Goal: Task Accomplishment & Management: Use online tool/utility

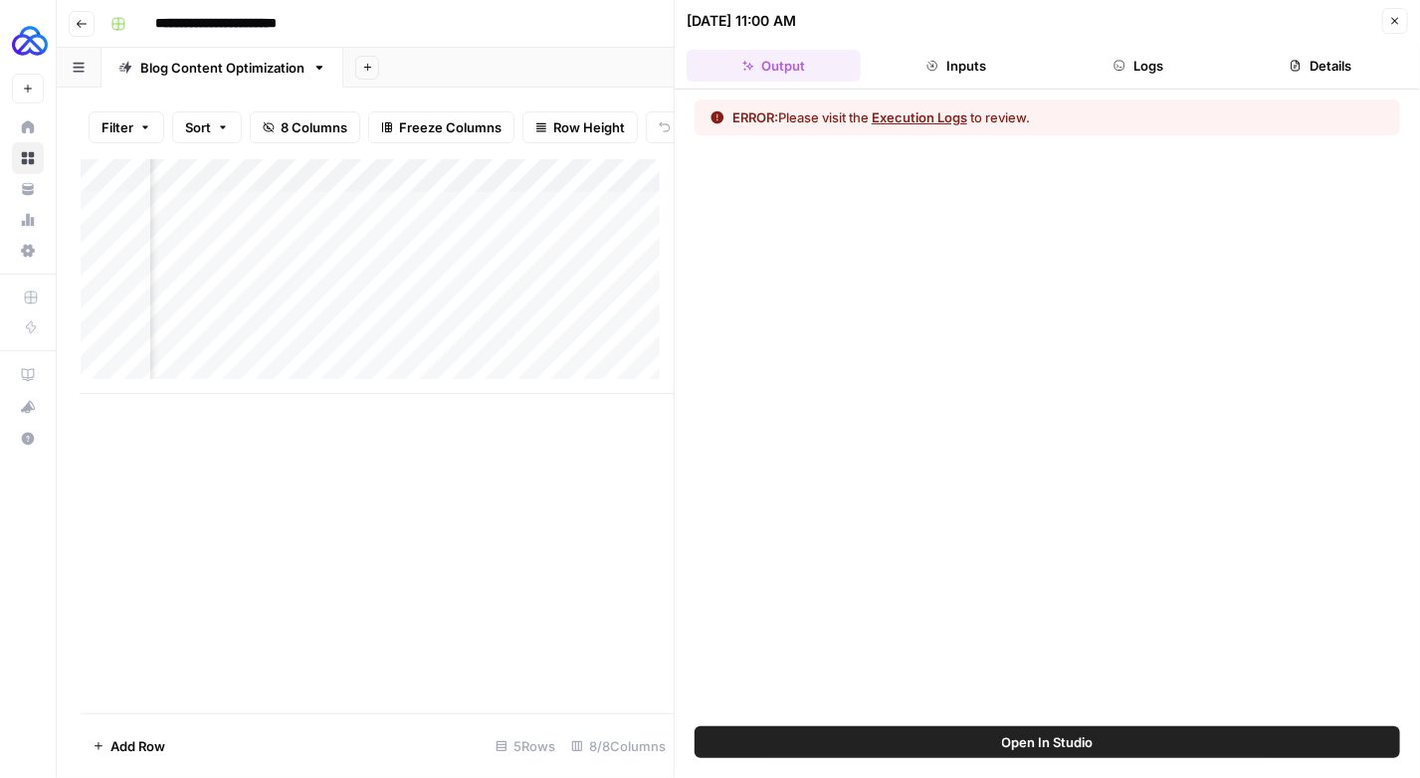
click at [1146, 64] on button "Logs" at bounding box center [1139, 66] width 174 height 32
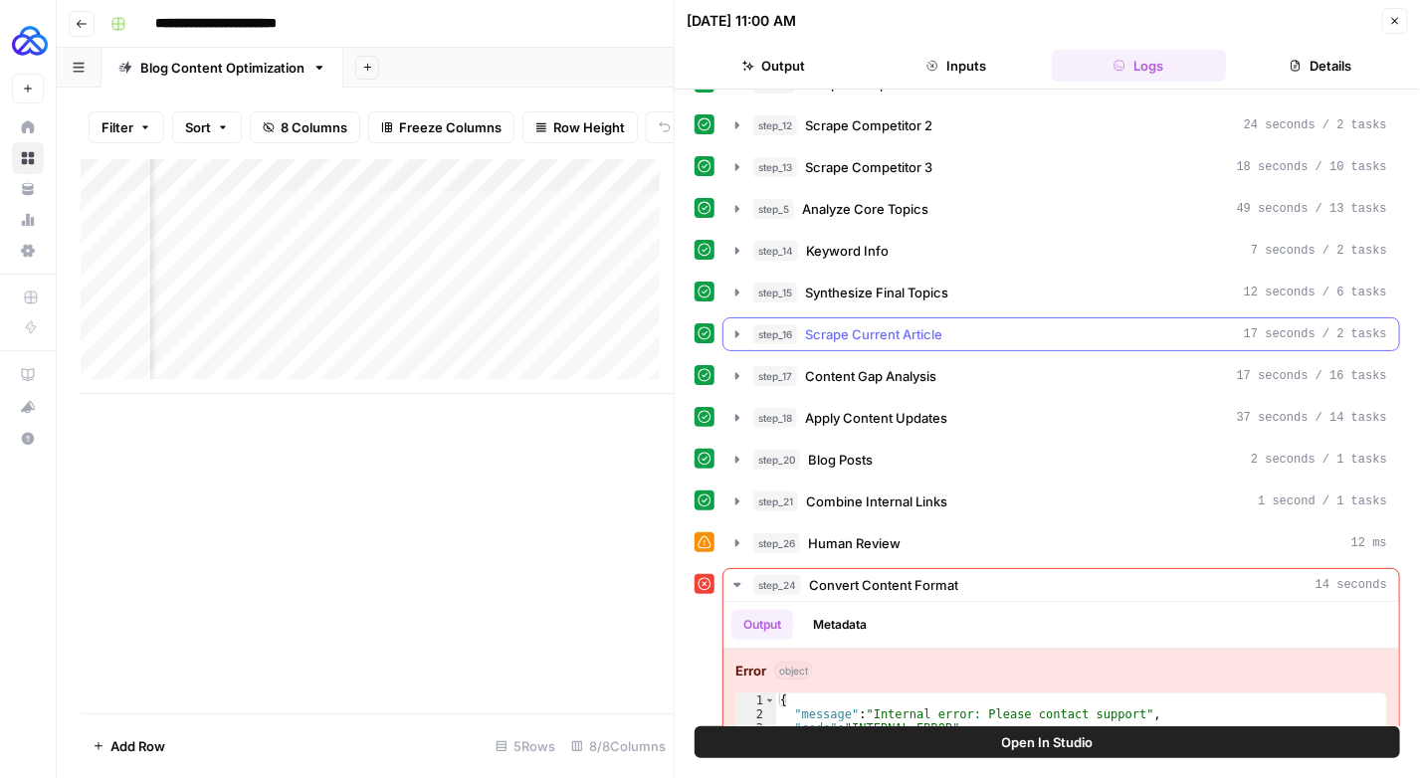
scroll to position [64, 0]
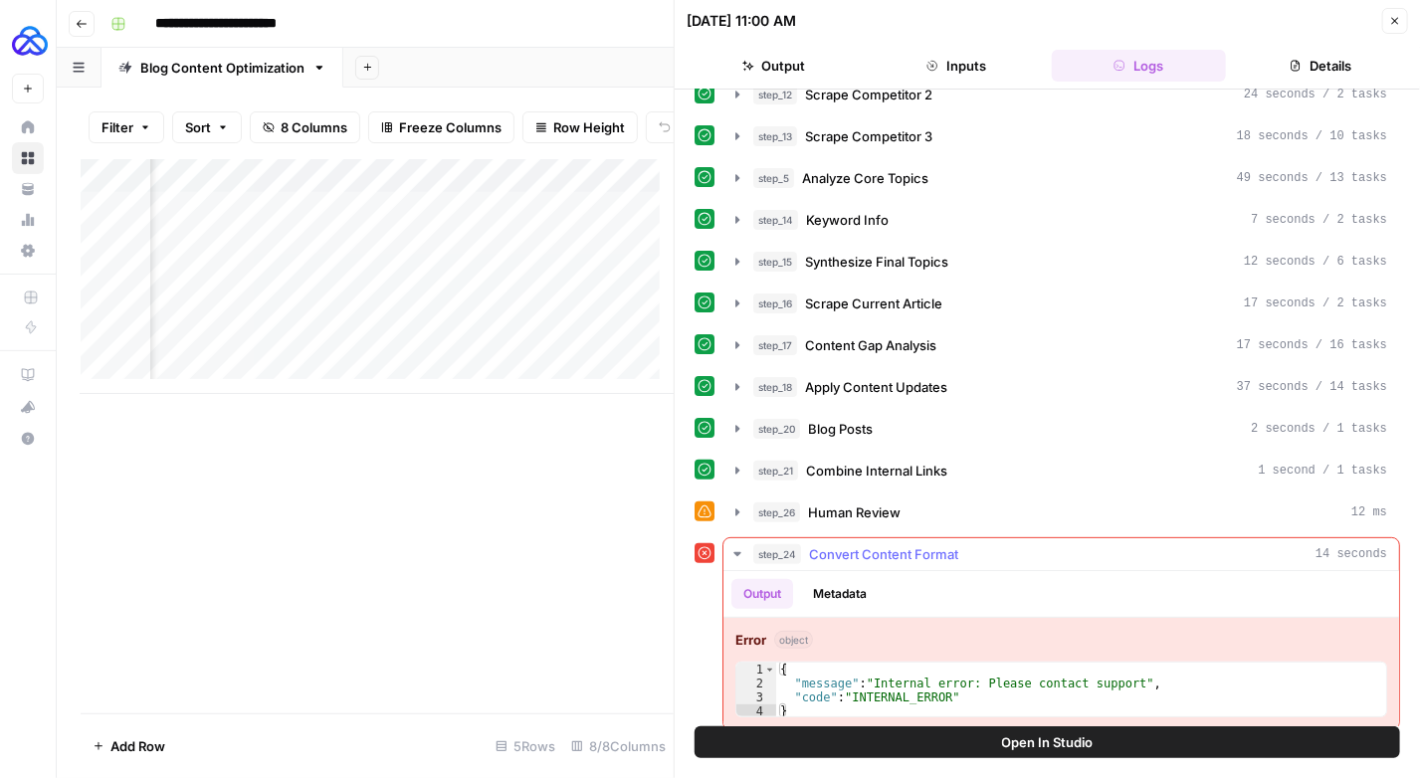
click at [874, 544] on span "Convert Content Format" at bounding box center [883, 554] width 149 height 20
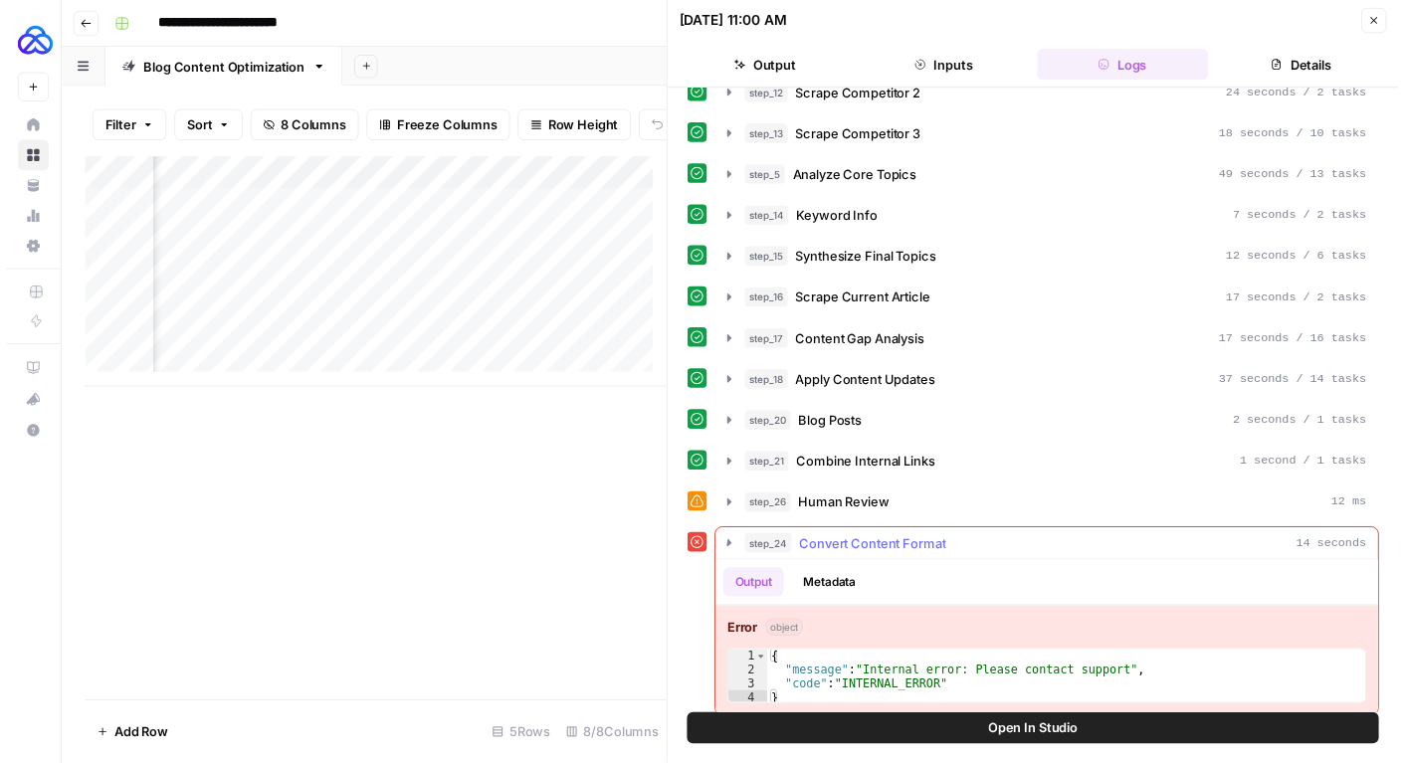
scroll to position [0, 0]
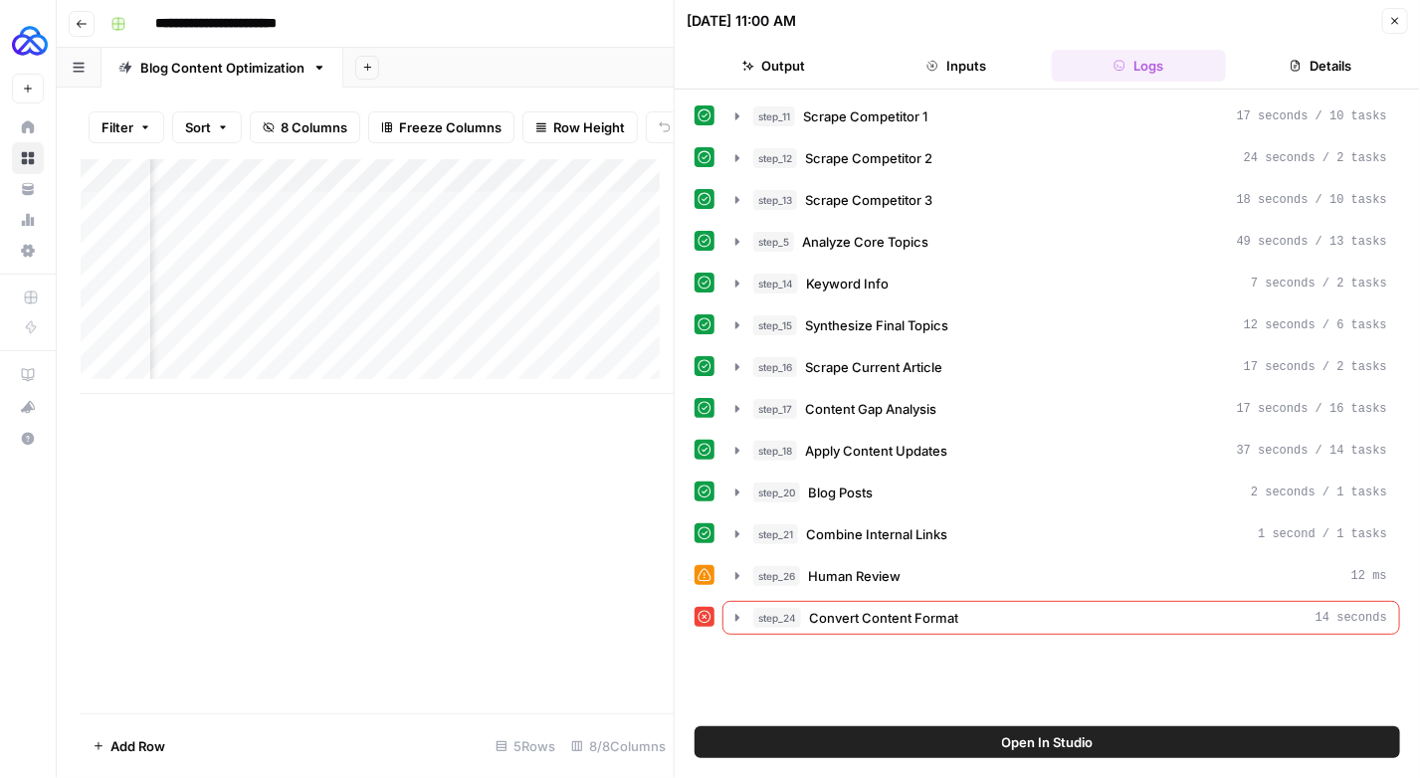
click at [1395, 24] on icon "button" at bounding box center [1395, 21] width 12 height 12
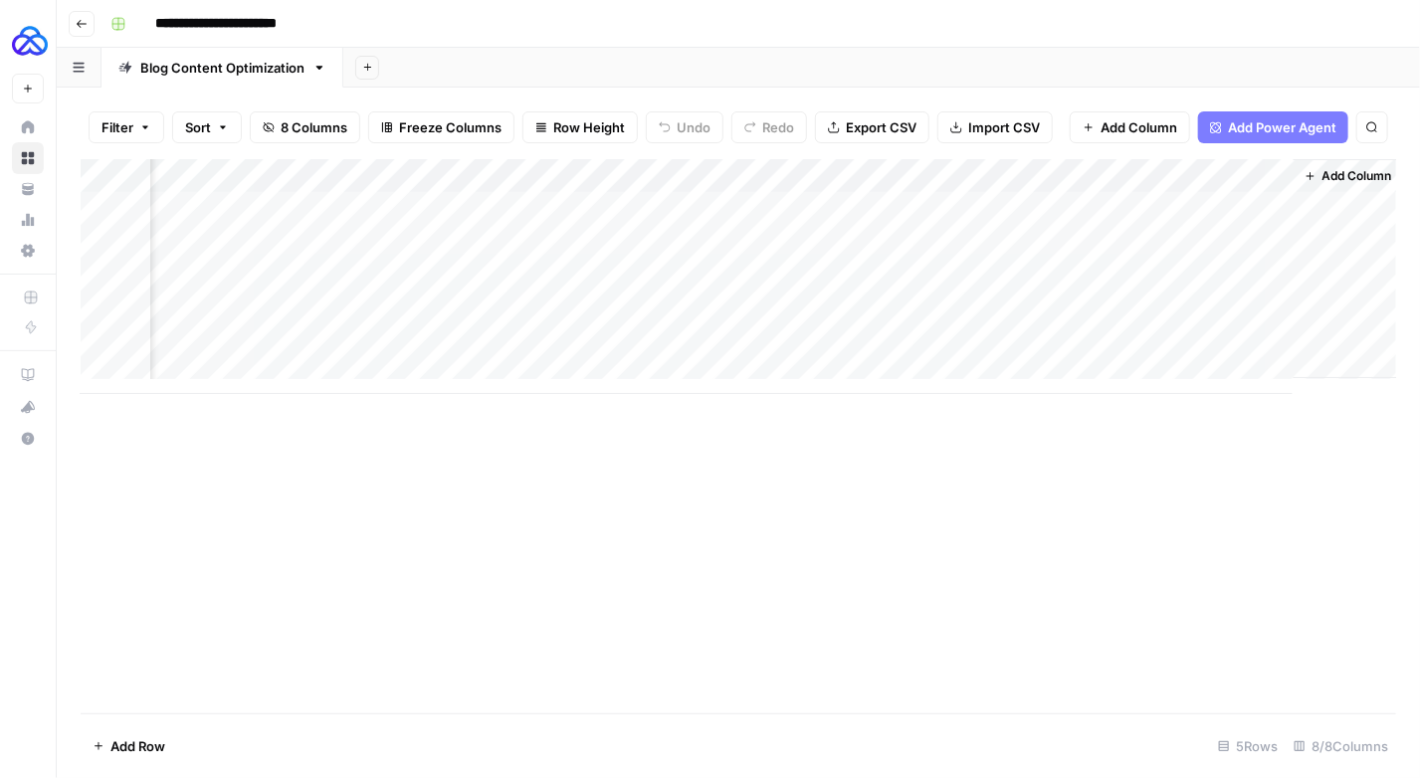
scroll to position [0, 667]
click at [967, 177] on div "Add Column" at bounding box center [738, 276] width 1315 height 235
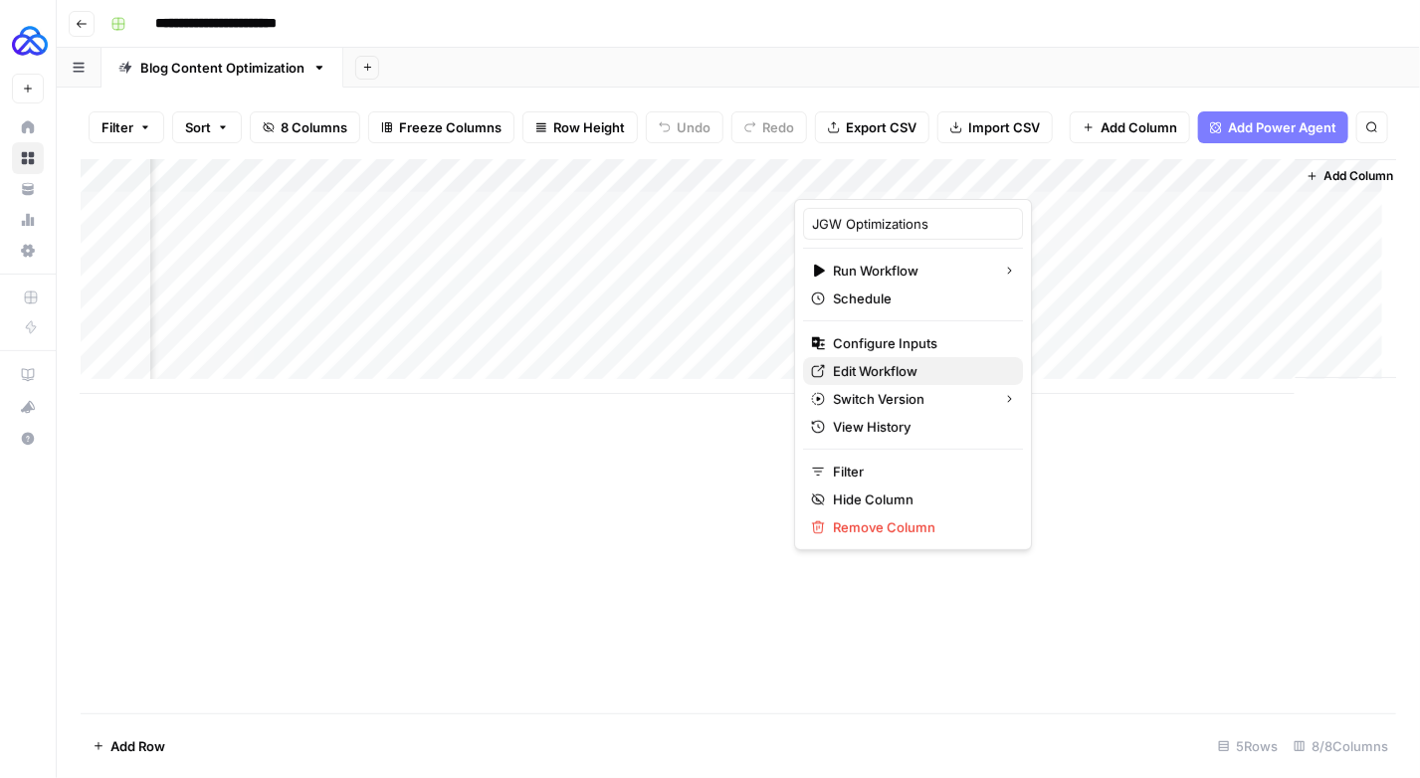
click at [890, 374] on span "Edit Workflow" at bounding box center [920, 371] width 174 height 20
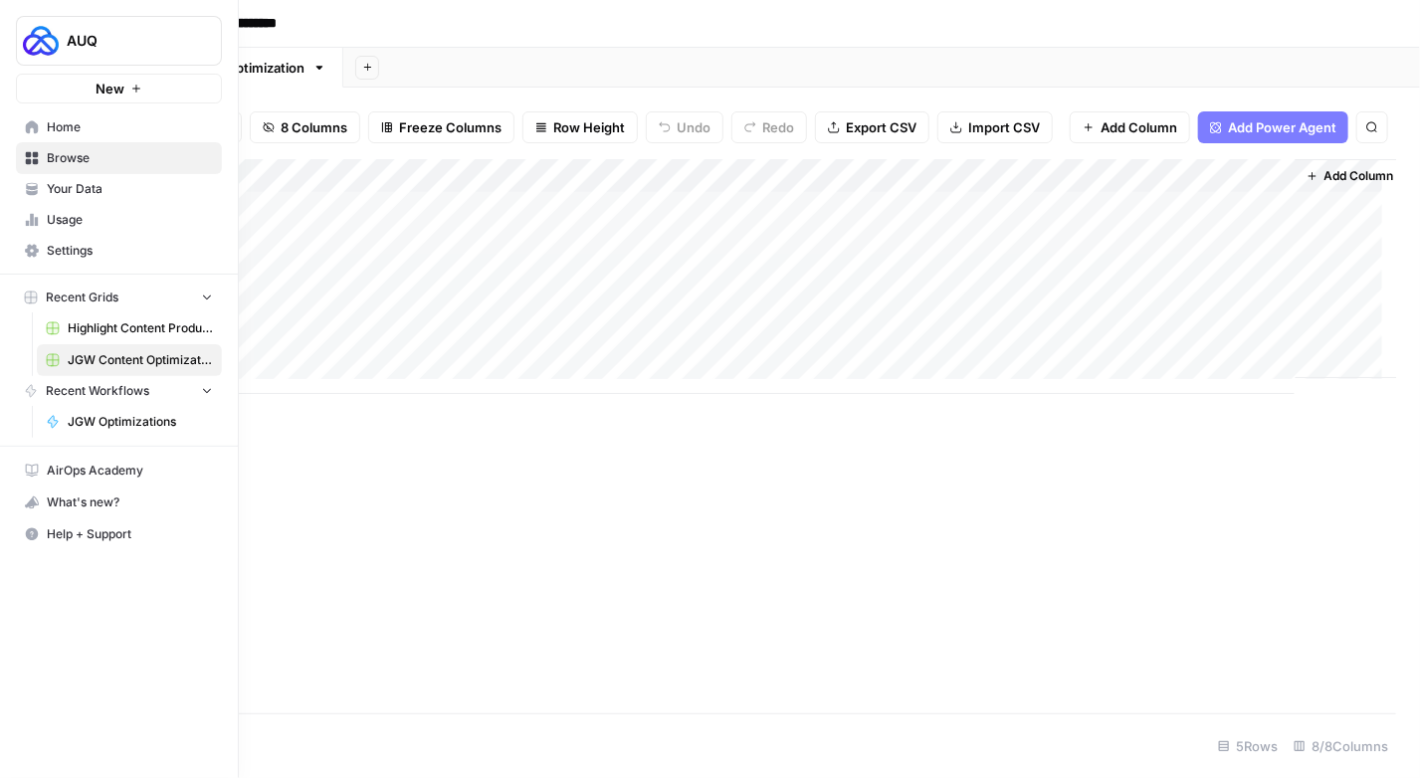
click at [48, 150] on span "Browse" at bounding box center [130, 158] width 166 height 18
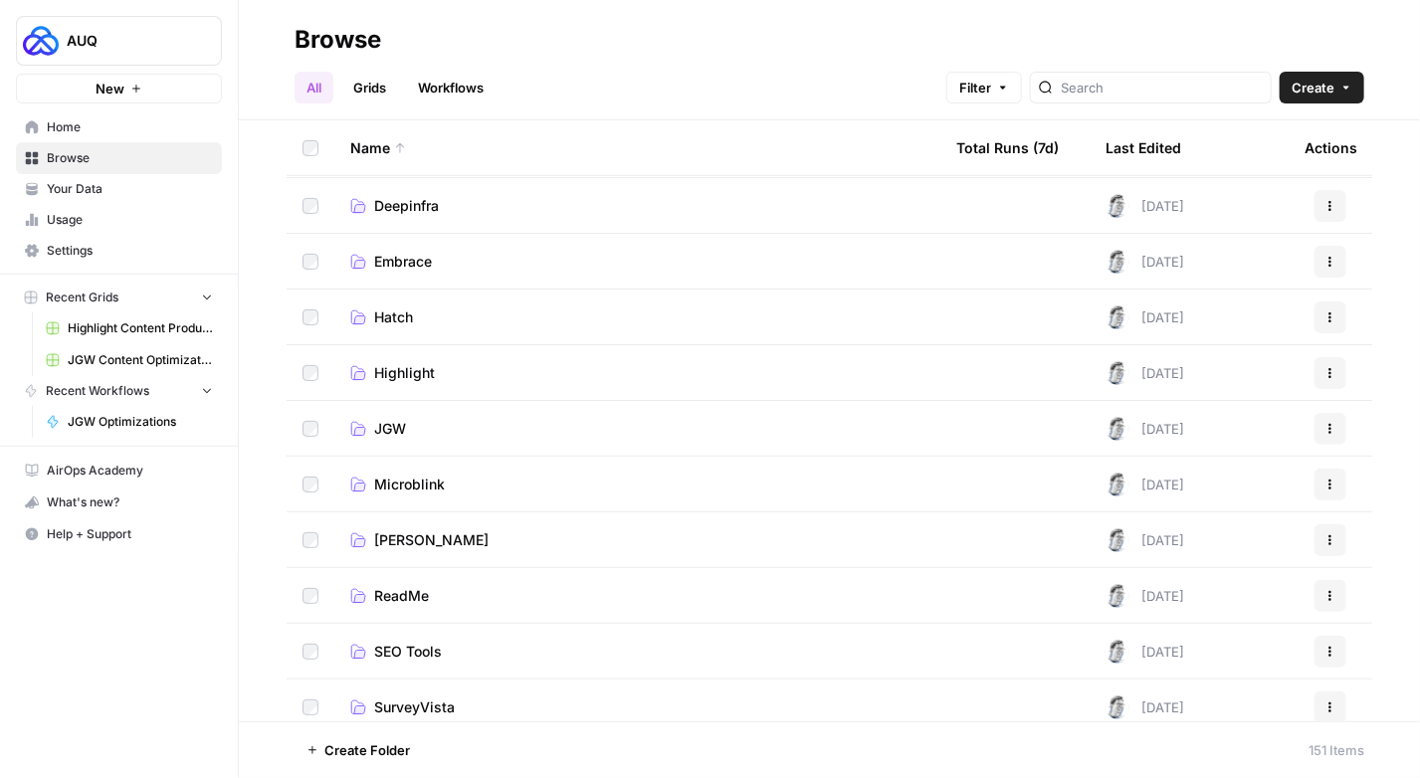
scroll to position [398, 0]
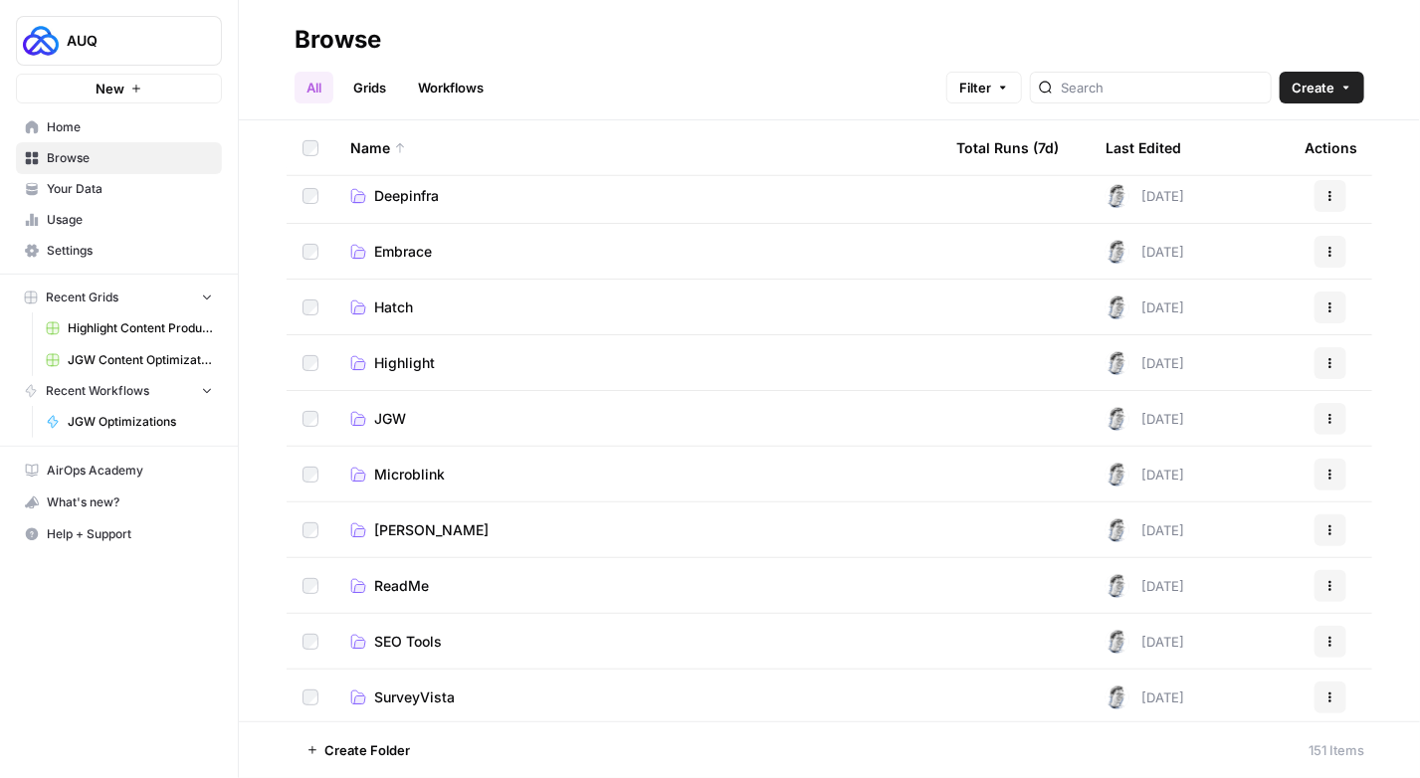
click at [434, 483] on span "Microblink" at bounding box center [409, 475] width 71 height 20
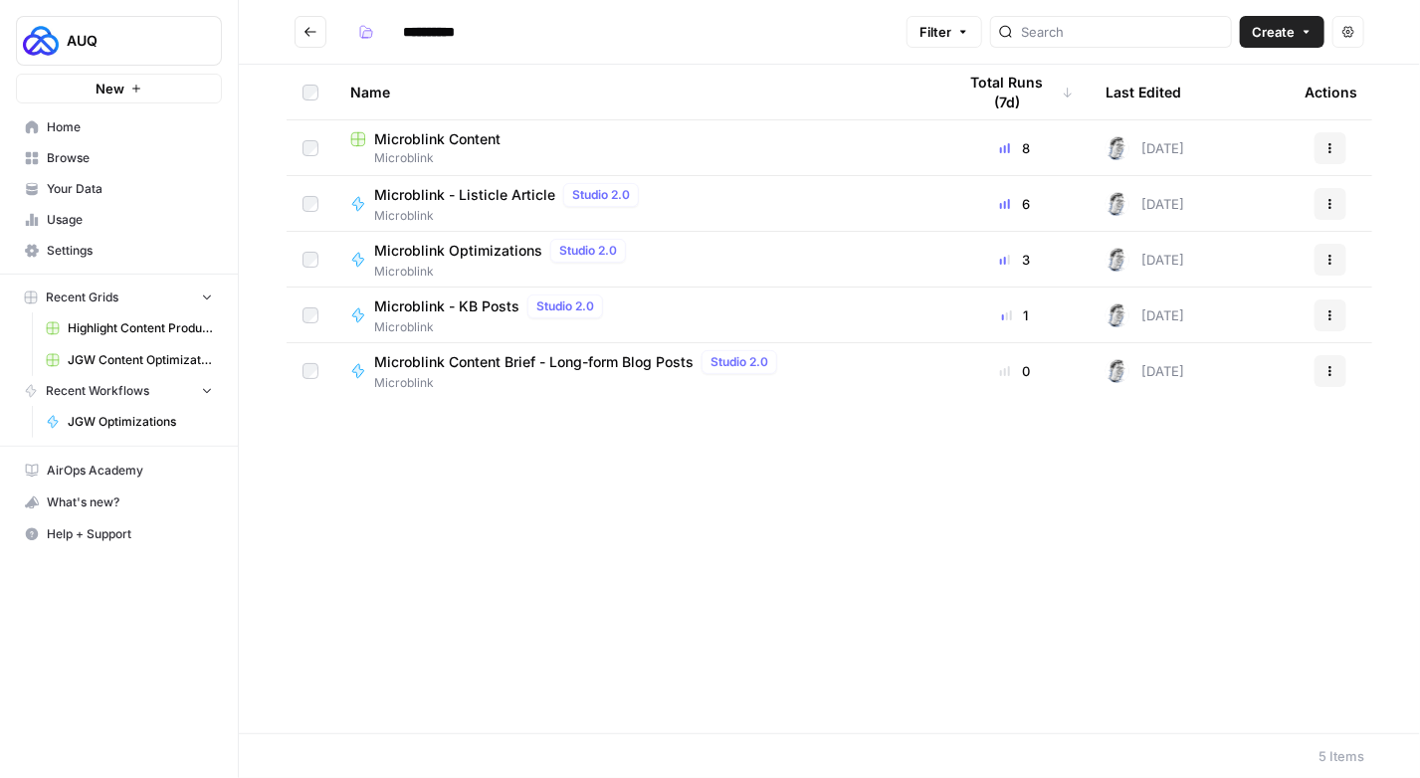
click at [482, 154] on span "Microblink" at bounding box center [637, 158] width 574 height 18
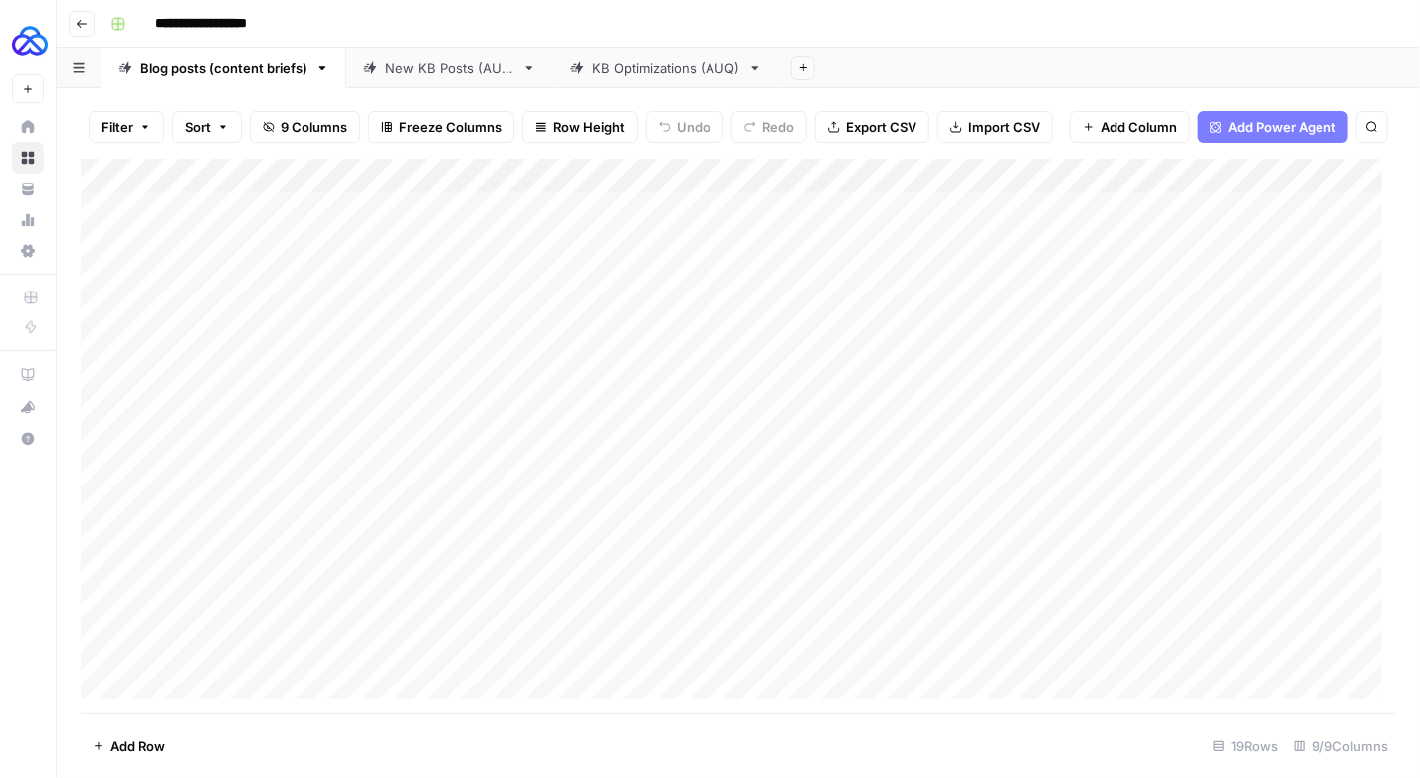
click at [655, 73] on div "KB Optimizations (AUQ)" at bounding box center [666, 68] width 148 height 20
click at [1359, 172] on div "Add Column" at bounding box center [738, 293] width 1315 height 269
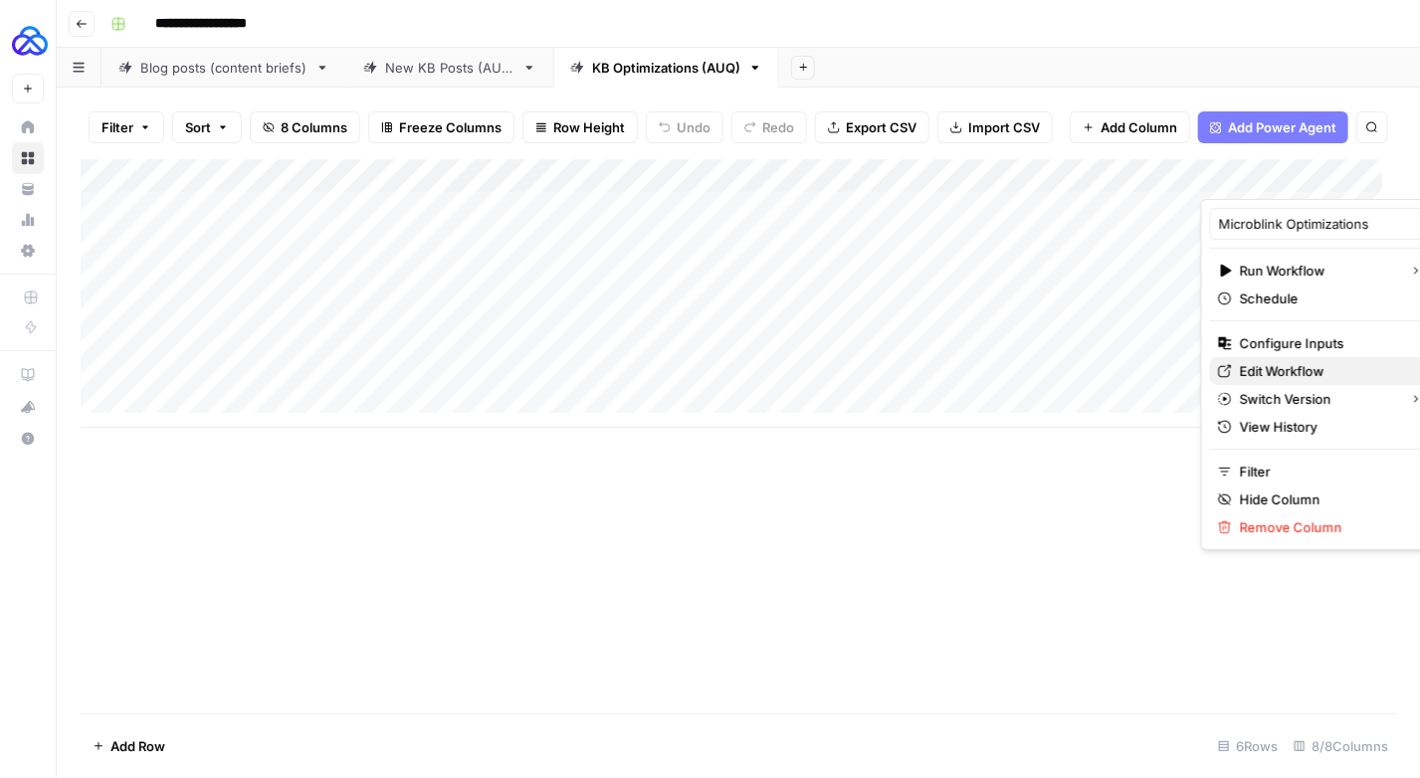
click at [1311, 368] on span "Edit Workflow" at bounding box center [1327, 371] width 174 height 20
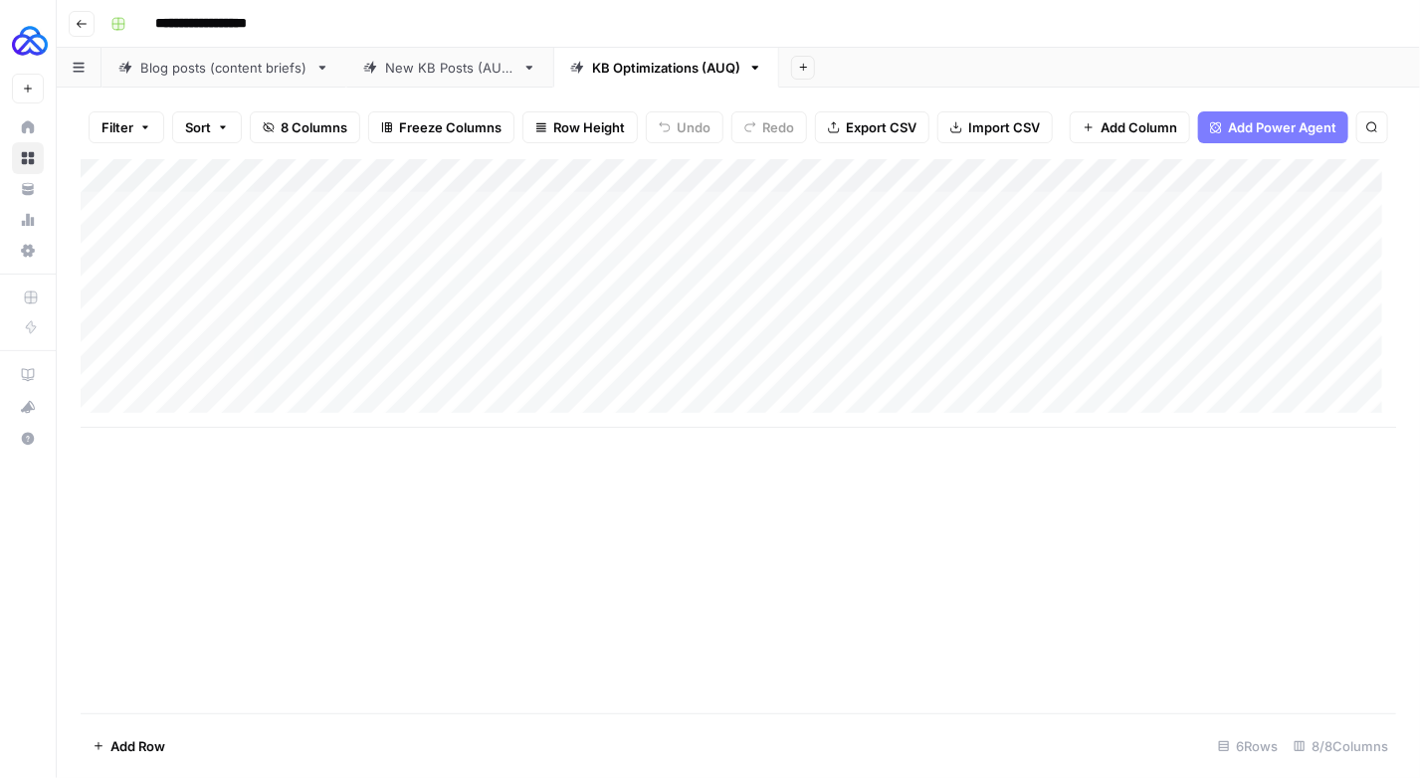
click at [993, 432] on div "Add Column" at bounding box center [738, 436] width 1315 height 554
click at [1048, 208] on div "Add Column" at bounding box center [738, 293] width 1315 height 269
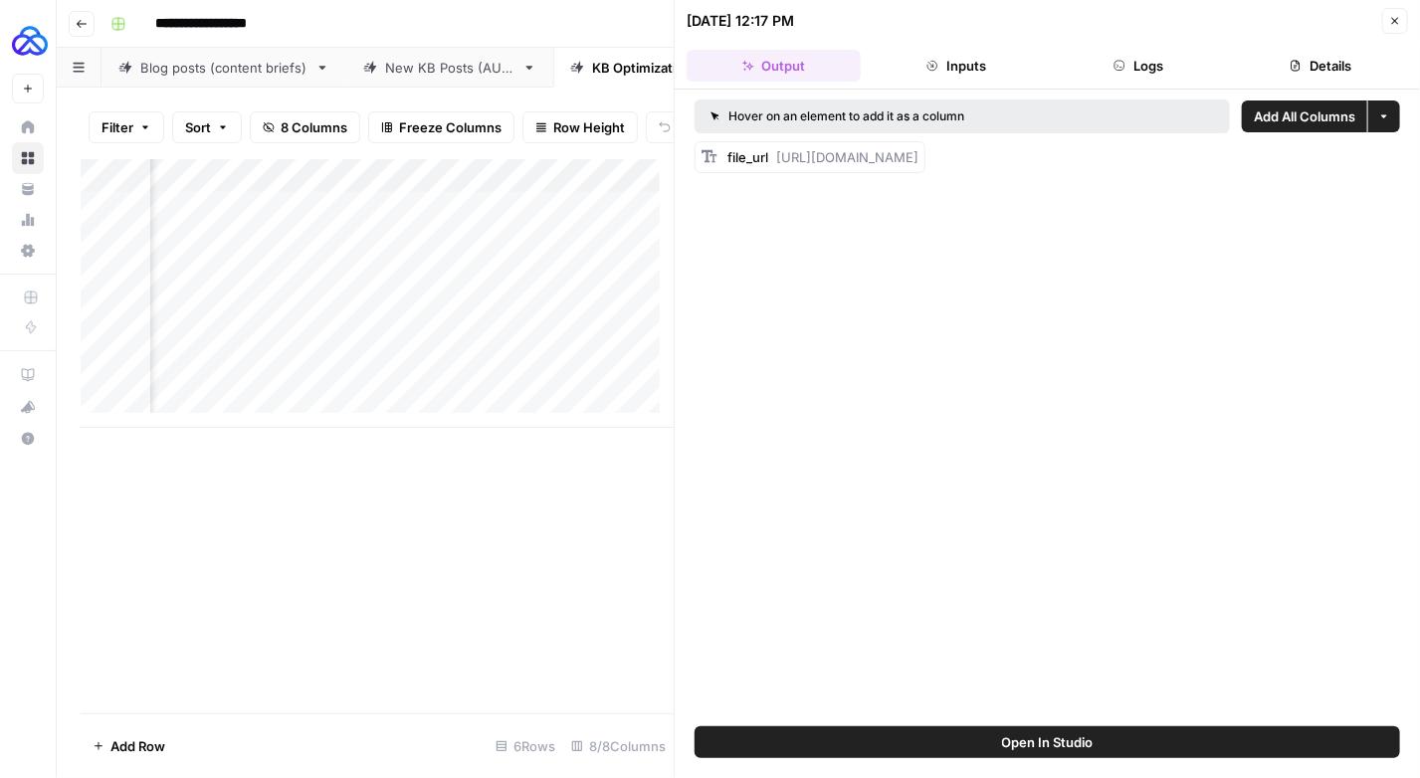
click at [1118, 60] on icon "button" at bounding box center [1119, 66] width 12 height 12
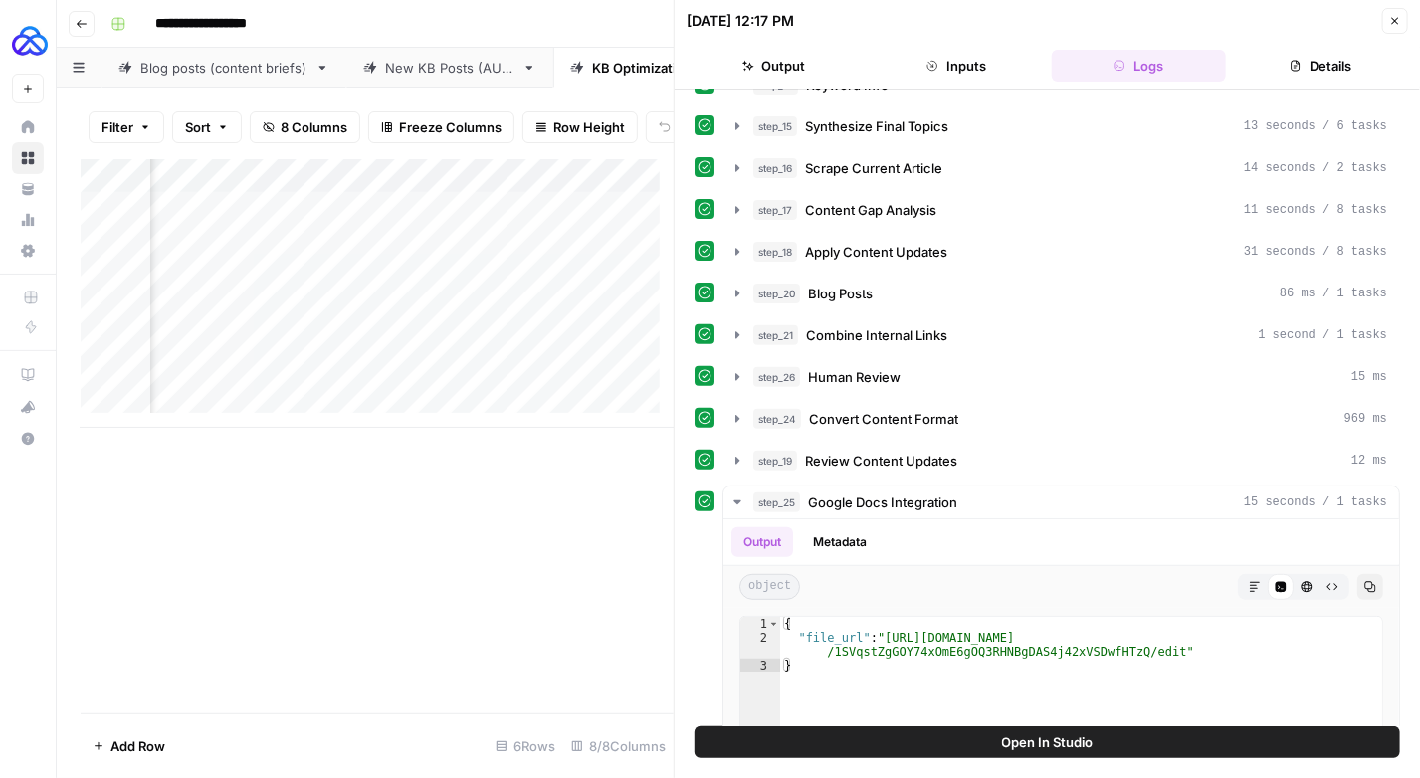
scroll to position [486, 0]
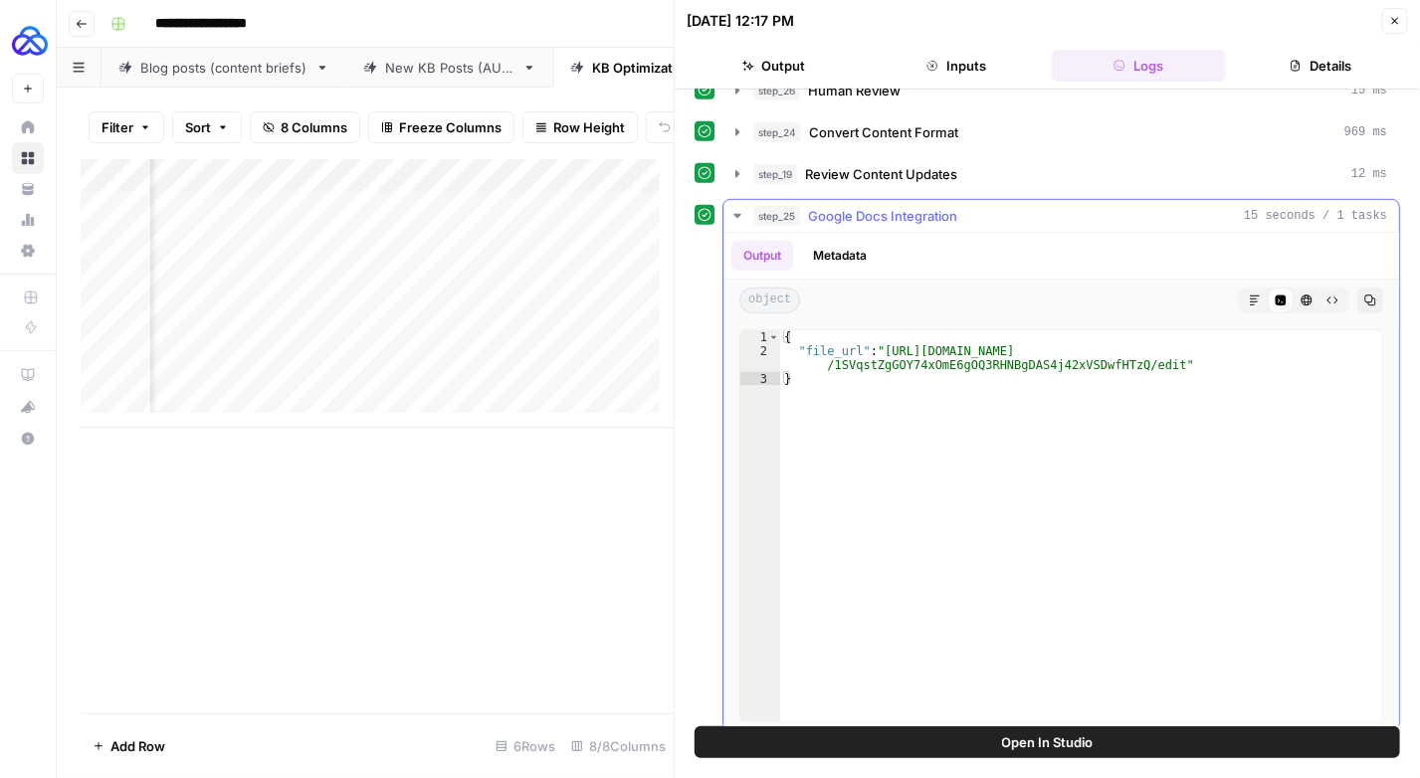
click at [741, 208] on icon "button" at bounding box center [737, 216] width 16 height 16
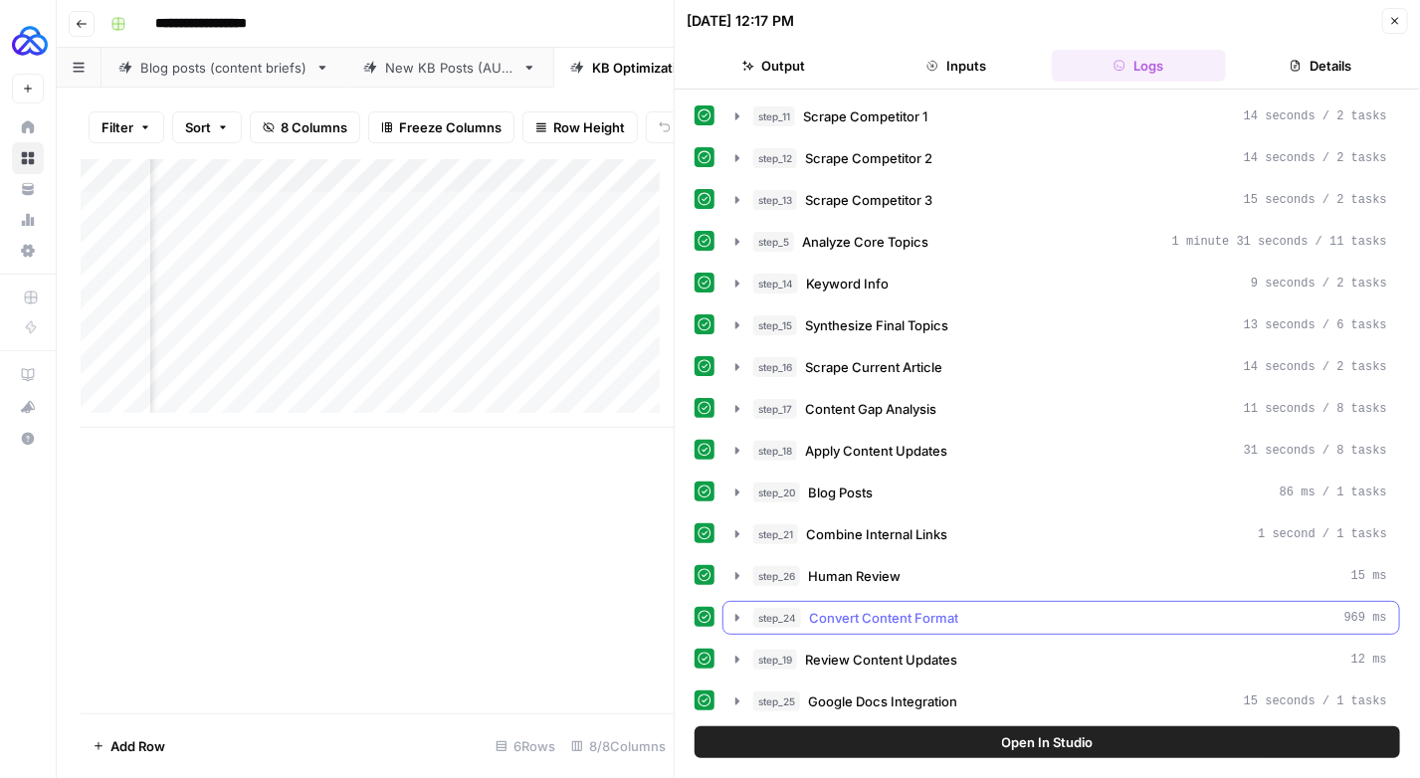
click at [732, 612] on icon "button" at bounding box center [737, 618] width 16 height 16
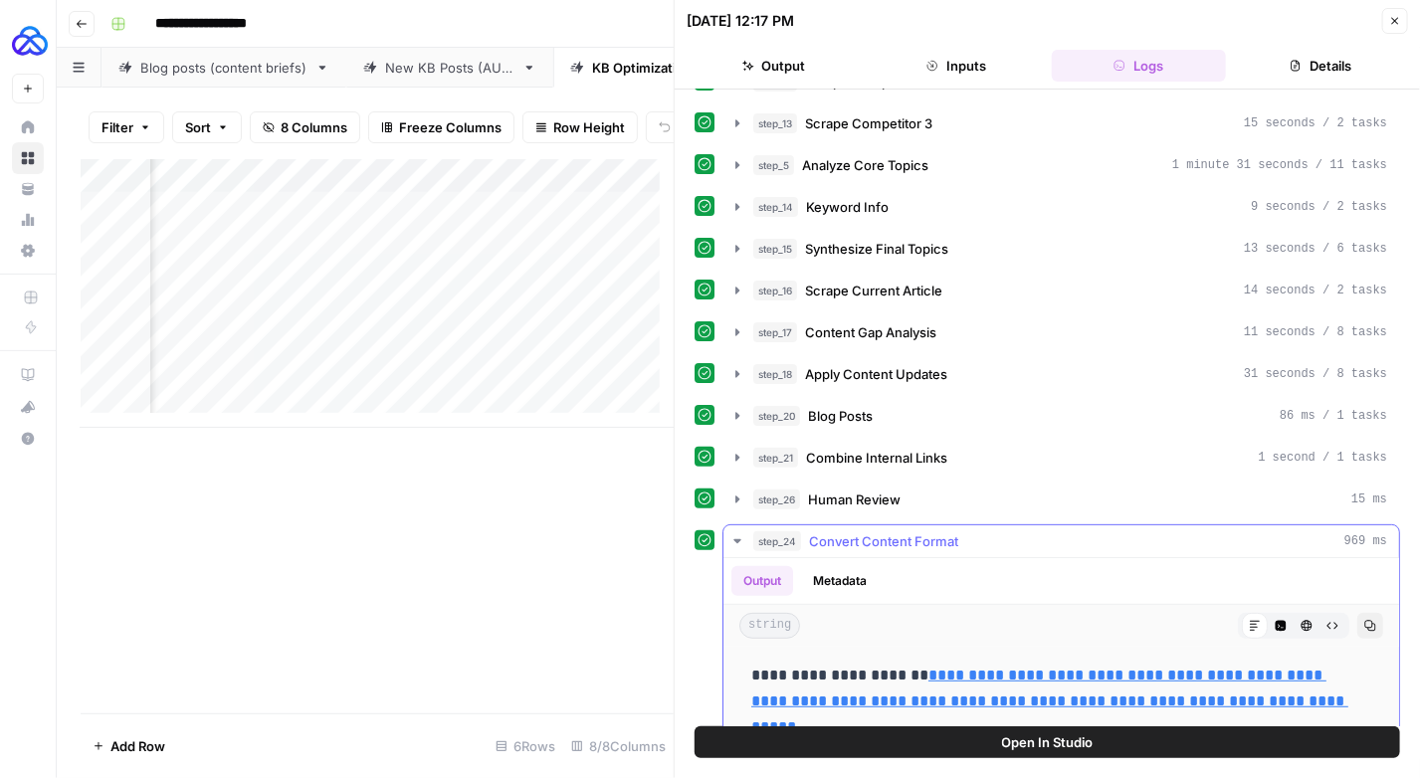
scroll to position [185, 0]
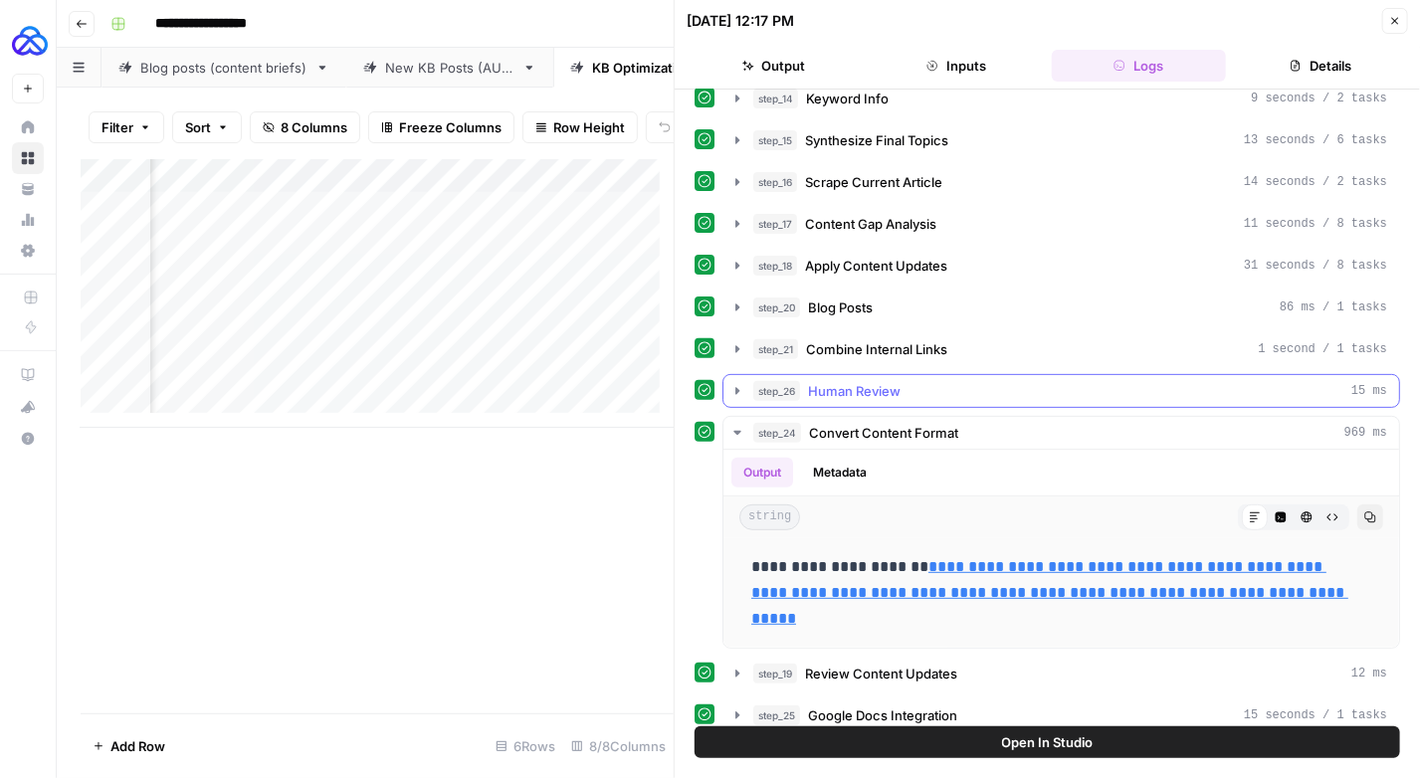
click at [733, 383] on icon "button" at bounding box center [737, 391] width 16 height 16
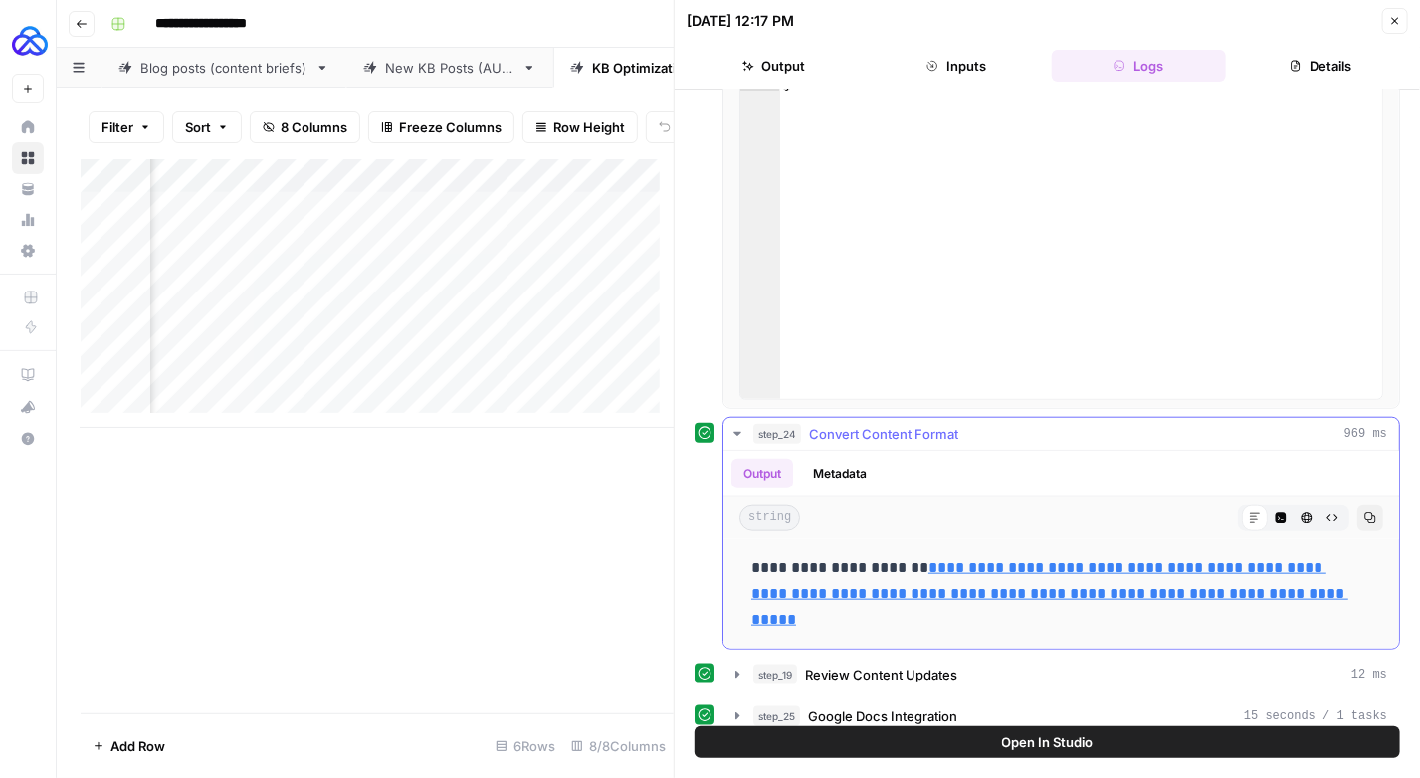
scroll to position [684, 0]
click at [1393, 25] on icon "button" at bounding box center [1395, 21] width 12 height 12
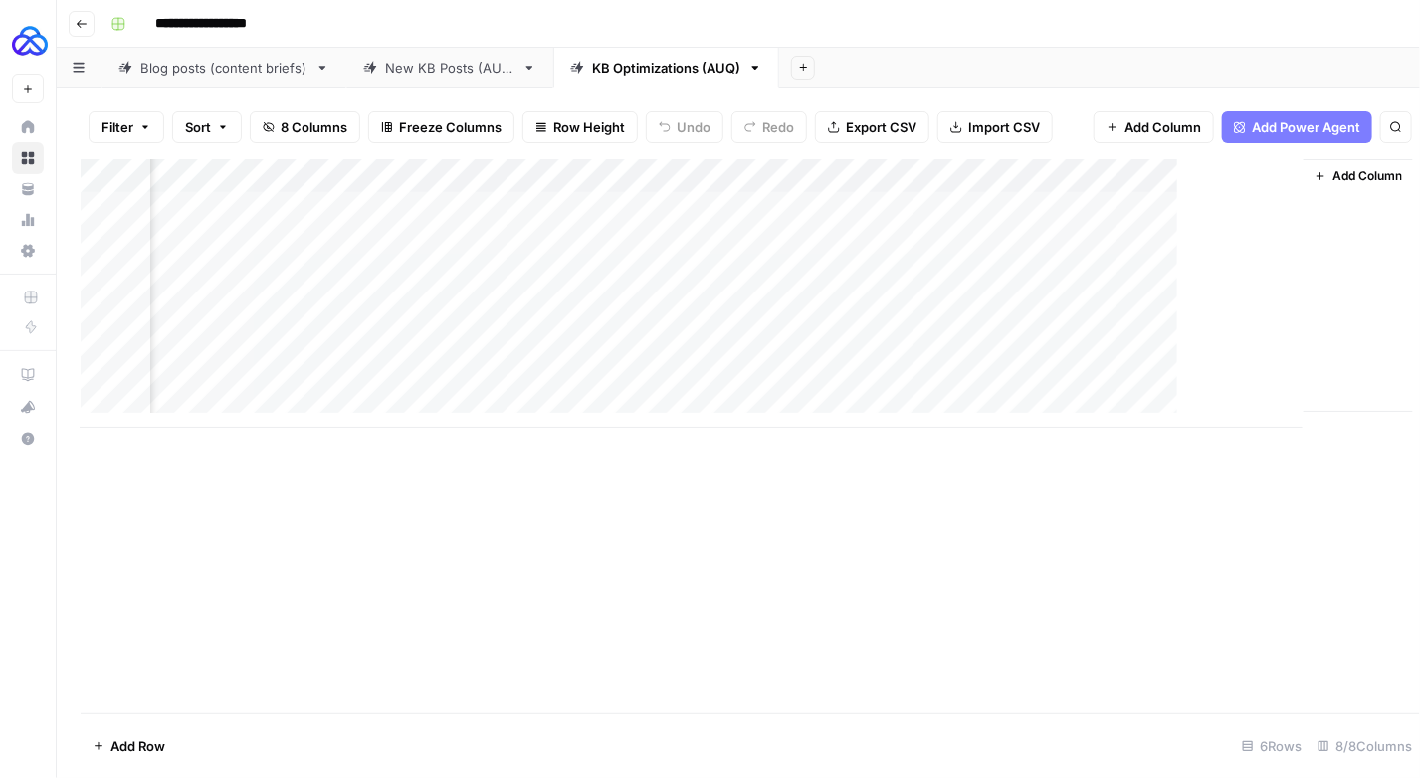
scroll to position [0, 289]
click at [1068, 207] on div "Add Column" at bounding box center [738, 293] width 1315 height 269
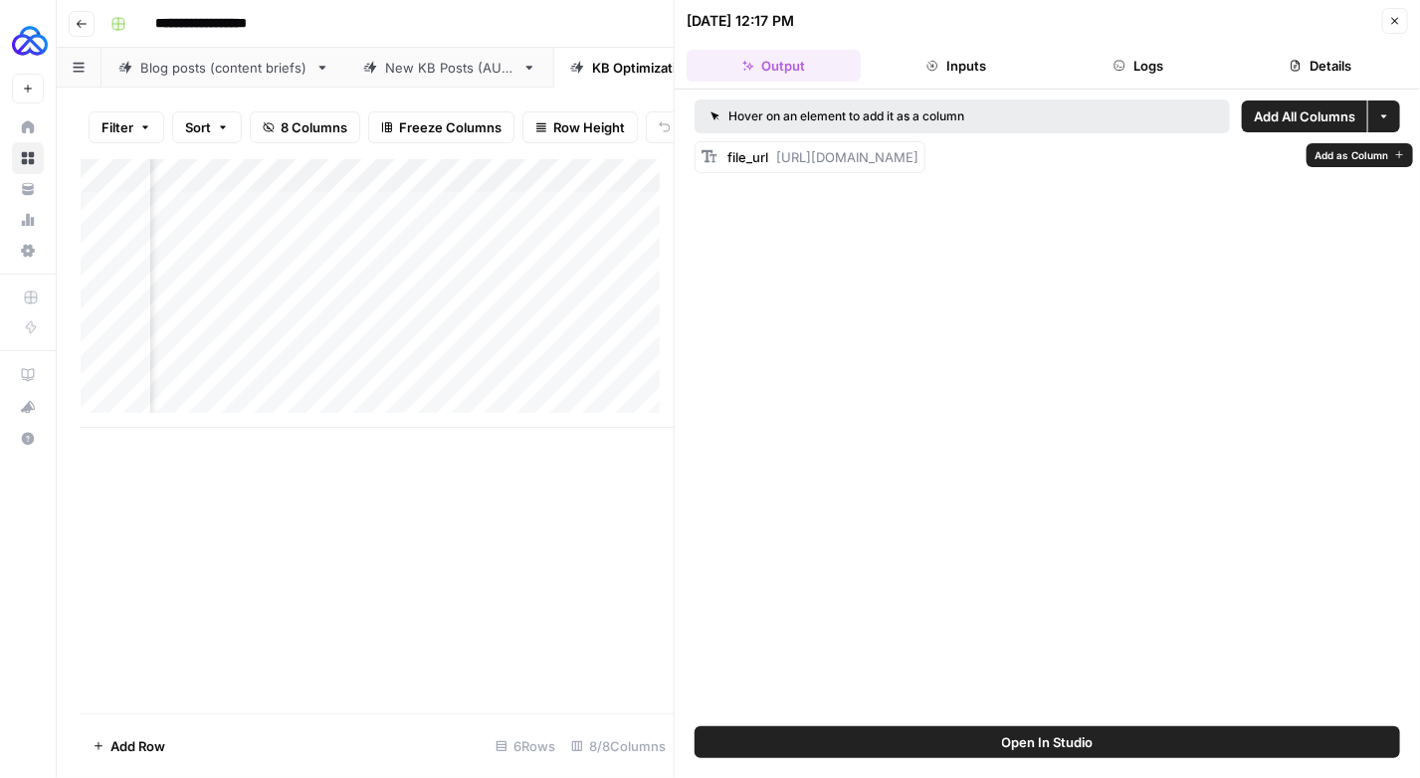
drag, startPoint x: 777, startPoint y: 156, endPoint x: 732, endPoint y: 175, distance: 48.6
click at [732, 167] on div "file_url https://docs.google.com/document/d/1SVqstZgGOY74xOmE6gOQ3RHNBgDAS4j42x…" at bounding box center [822, 157] width 191 height 20
copy span "https://docs.google.com/document/d/1SVqstZgGOY74xOmE6gOQ3RHNBgDAS4j42xVSDwfHTzQ…"
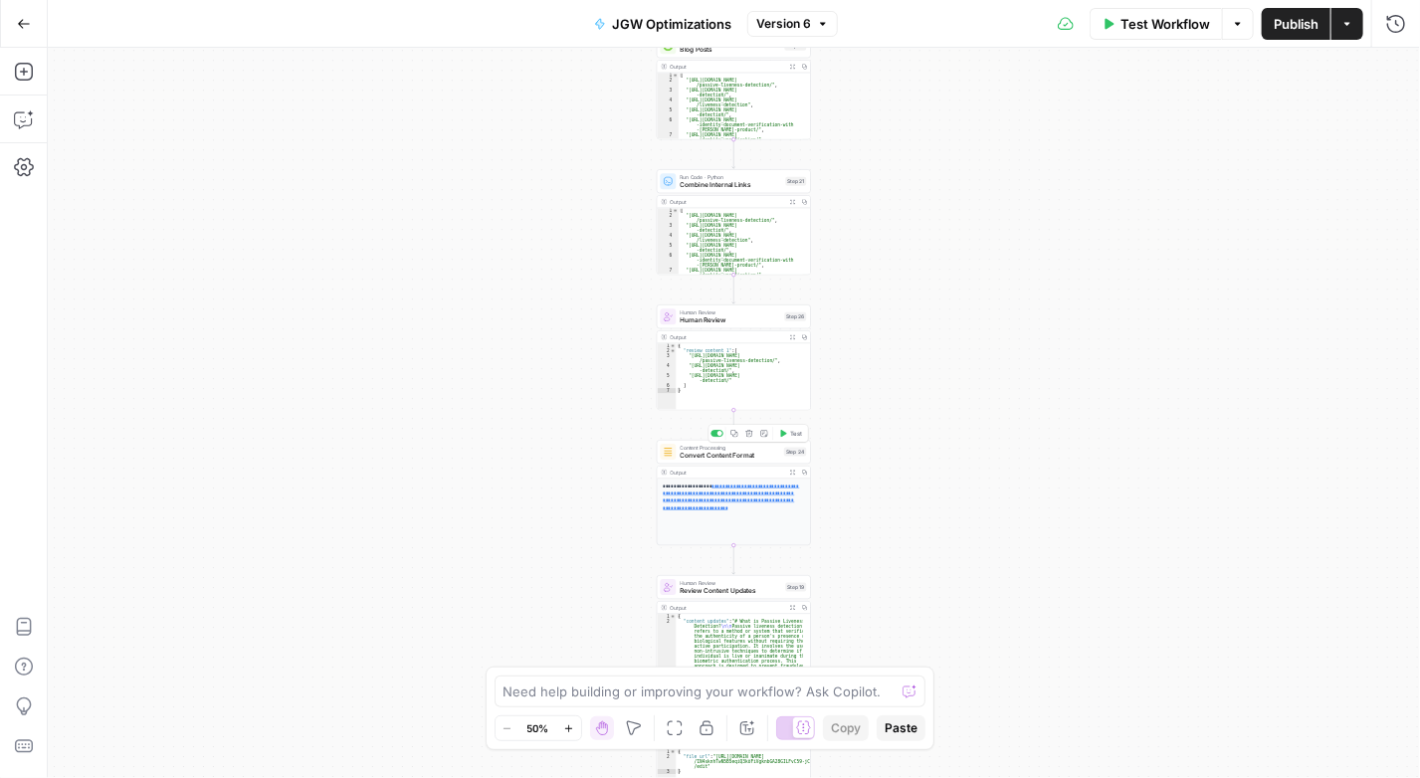
click at [716, 457] on span "Convert Content Format" at bounding box center [731, 456] width 100 height 10
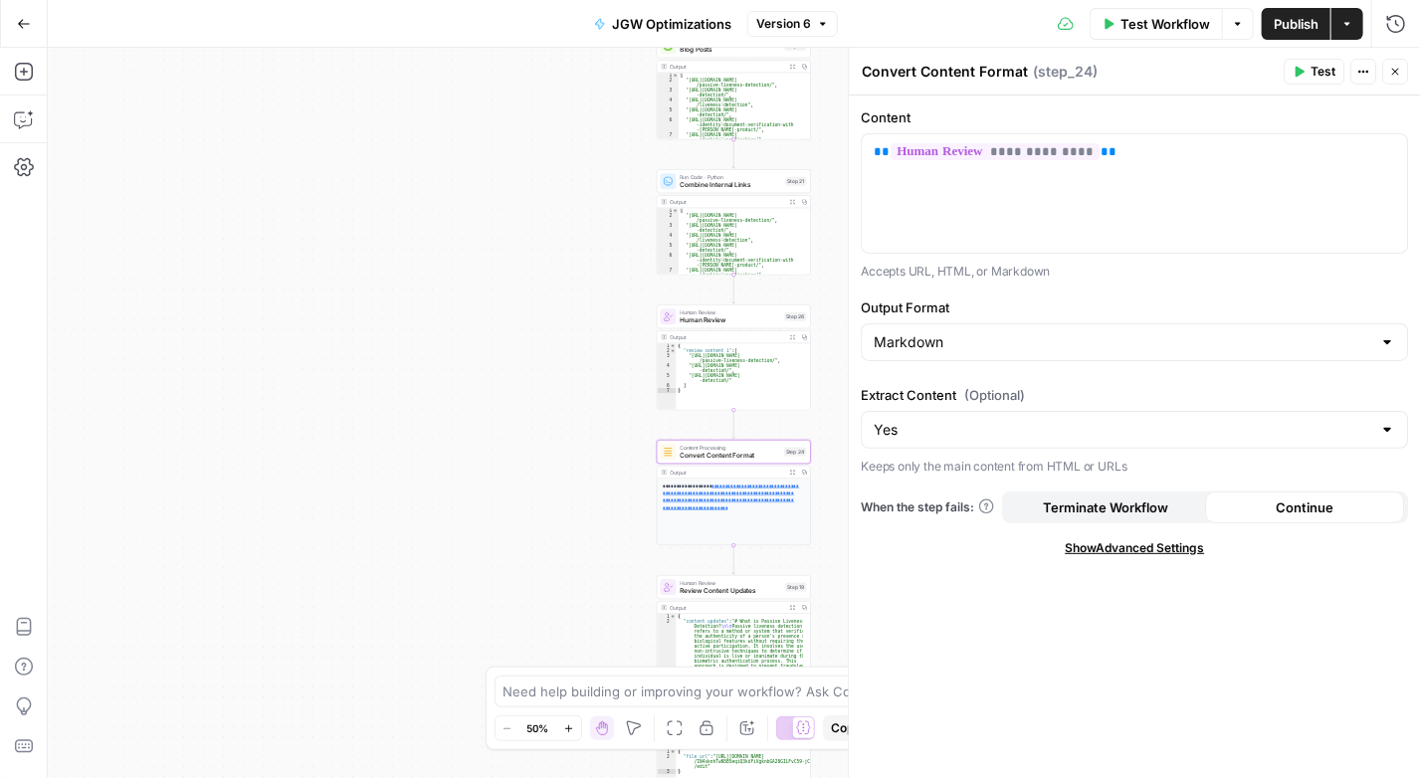
click at [701, 319] on span "Human Review" at bounding box center [731, 320] width 100 height 10
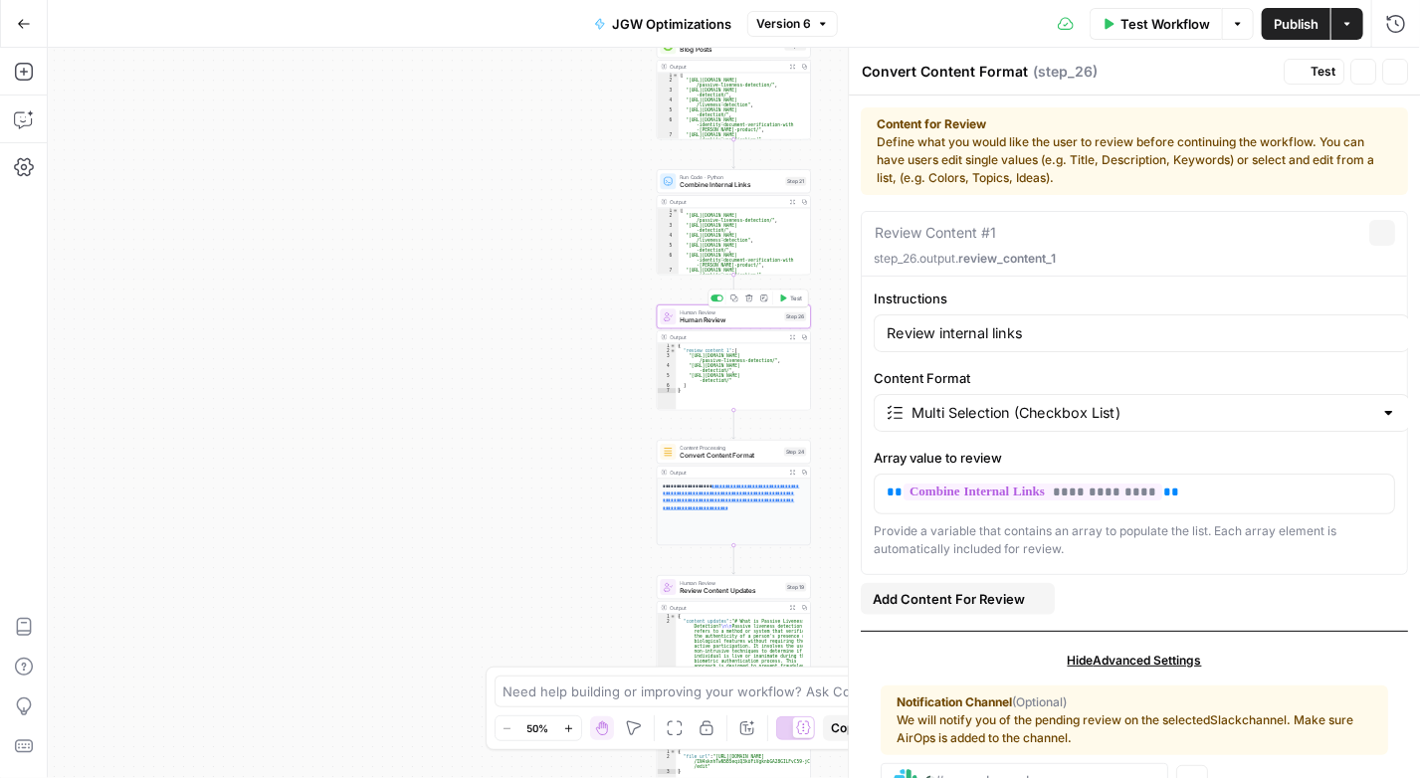
type textarea "Human Review"
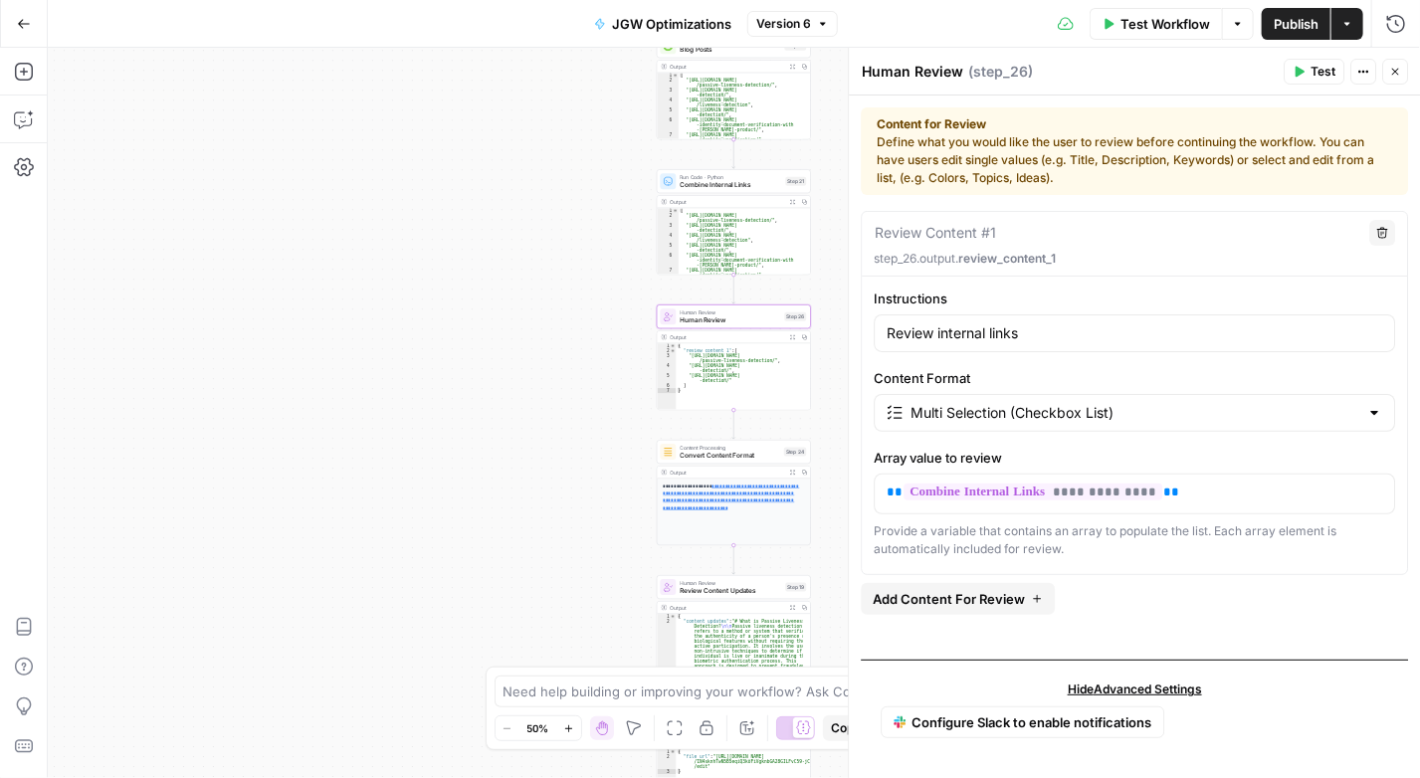
click at [1390, 75] on icon "button" at bounding box center [1395, 72] width 12 height 12
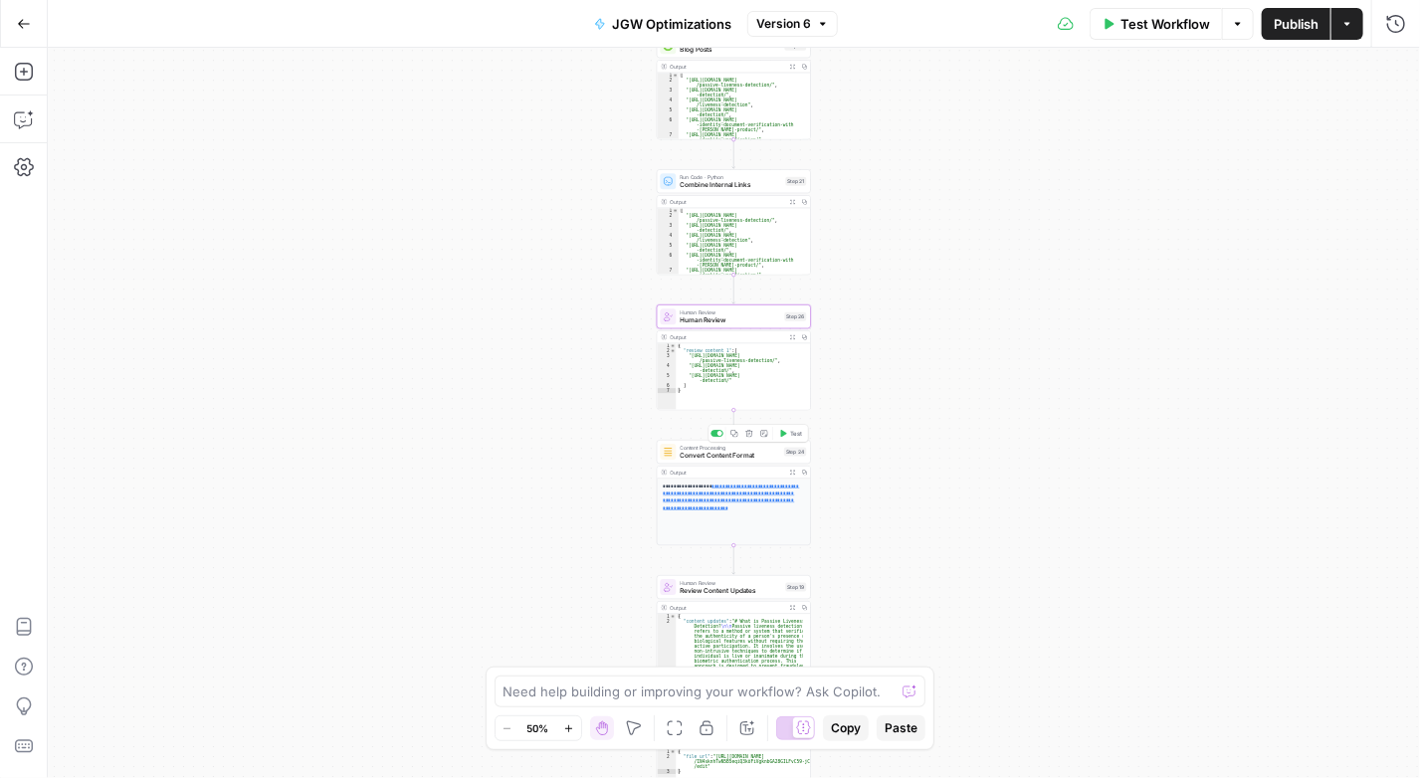
click at [718, 459] on span "Convert Content Format" at bounding box center [731, 456] width 100 height 10
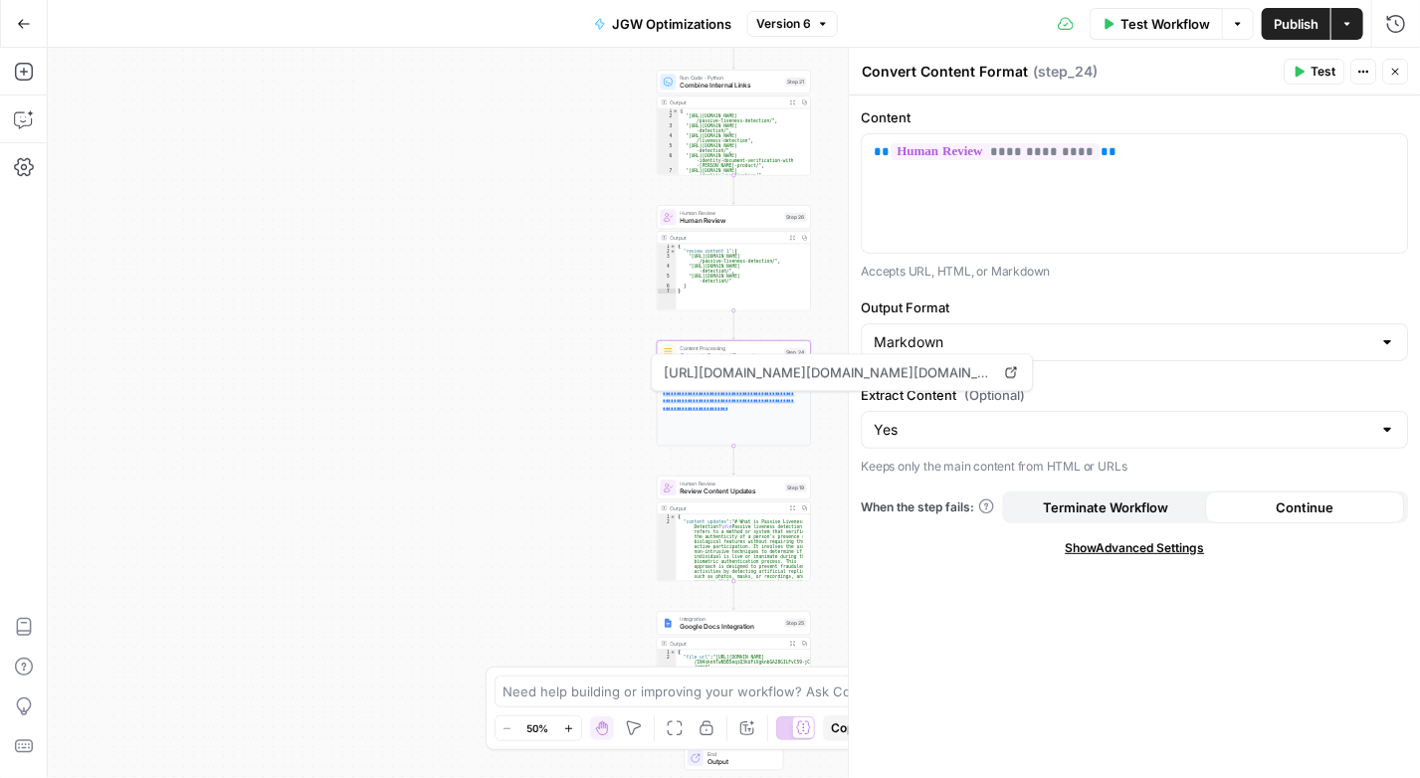
click at [703, 227] on div "Human Review Human Review Step 26 Copy step Delete step Add Note Test" at bounding box center [734, 217] width 154 height 24
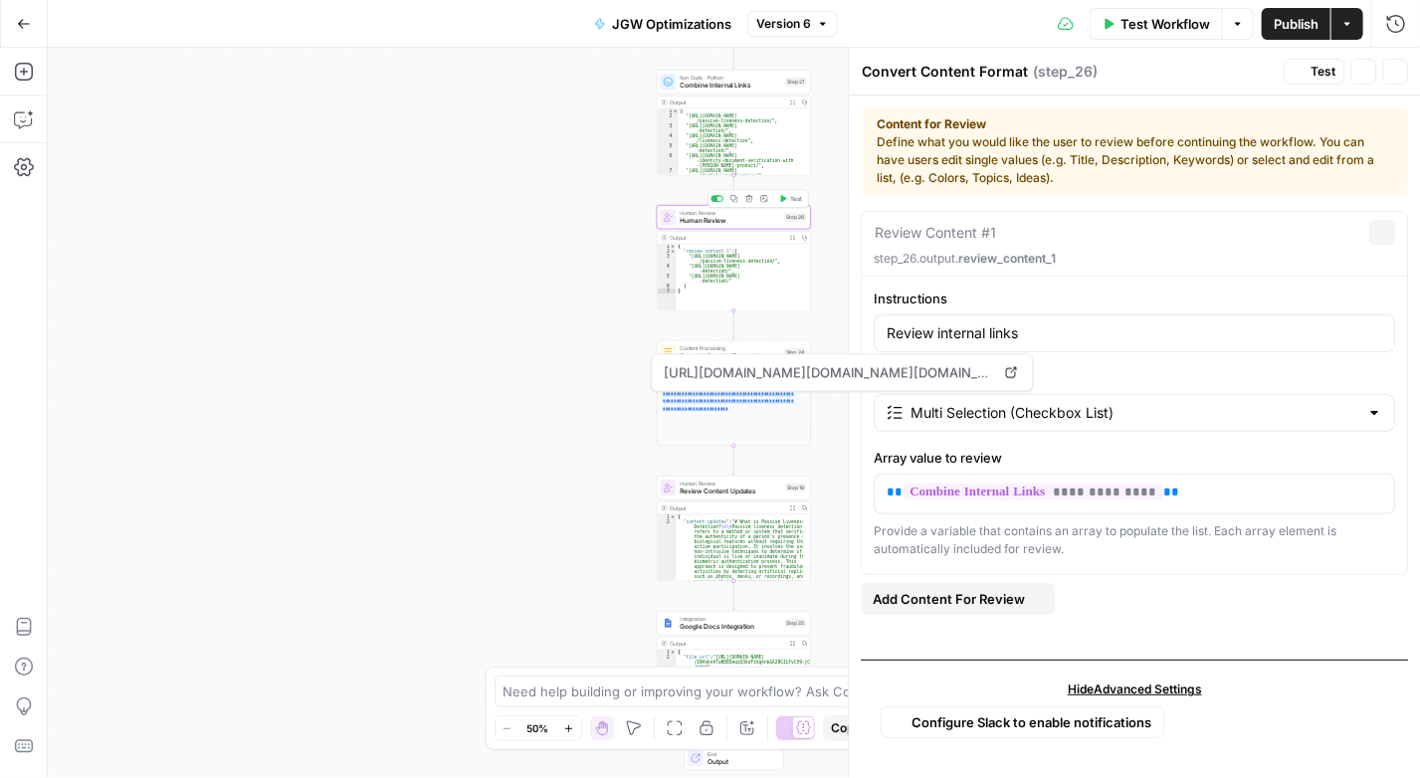
type textarea "Human Review"
click at [730, 494] on span "Review Content Updates" at bounding box center [731, 492] width 101 height 10
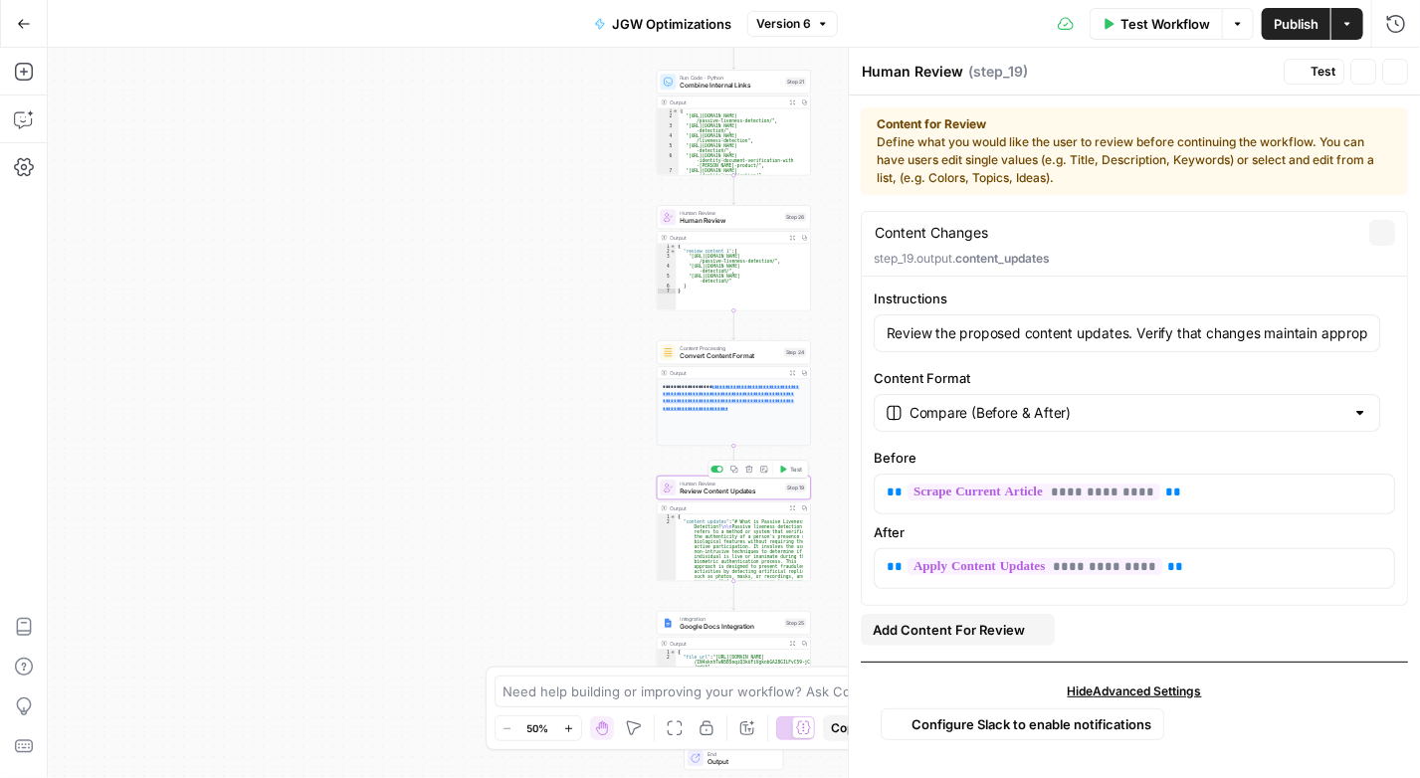
type textarea "Review Content Updates"
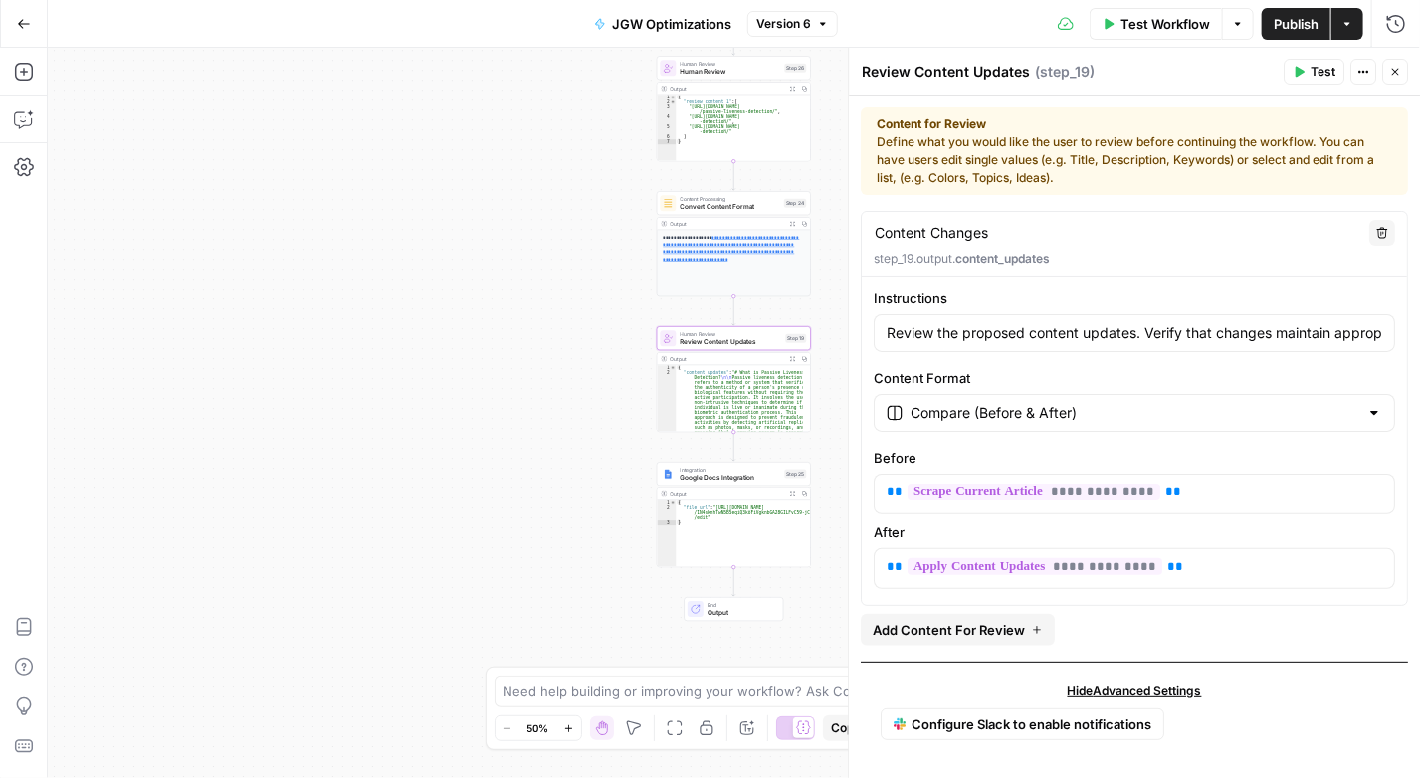
click at [729, 211] on div "Content Processing Convert Content Format Step 24 Copy step Delete step Add Not…" at bounding box center [734, 203] width 154 height 24
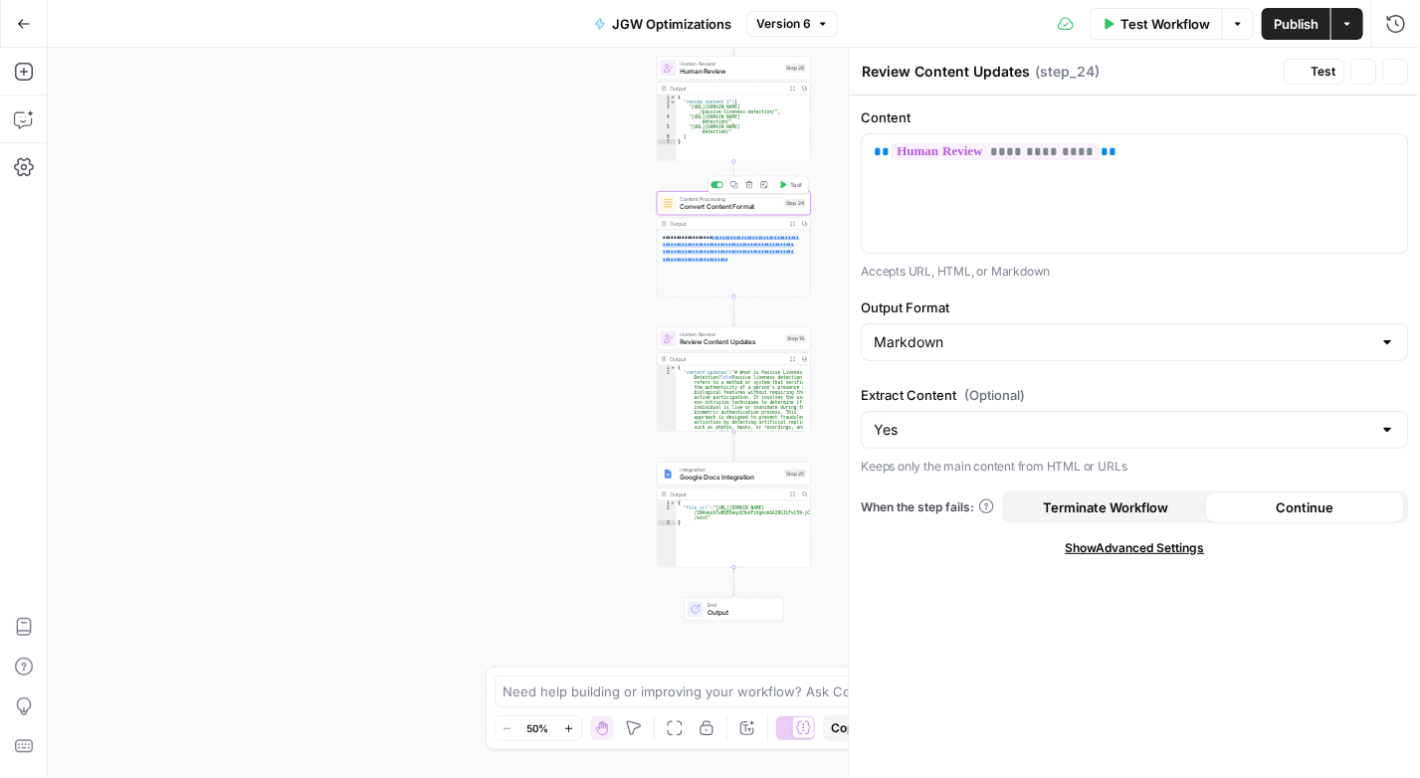
type textarea "Convert Content Format"
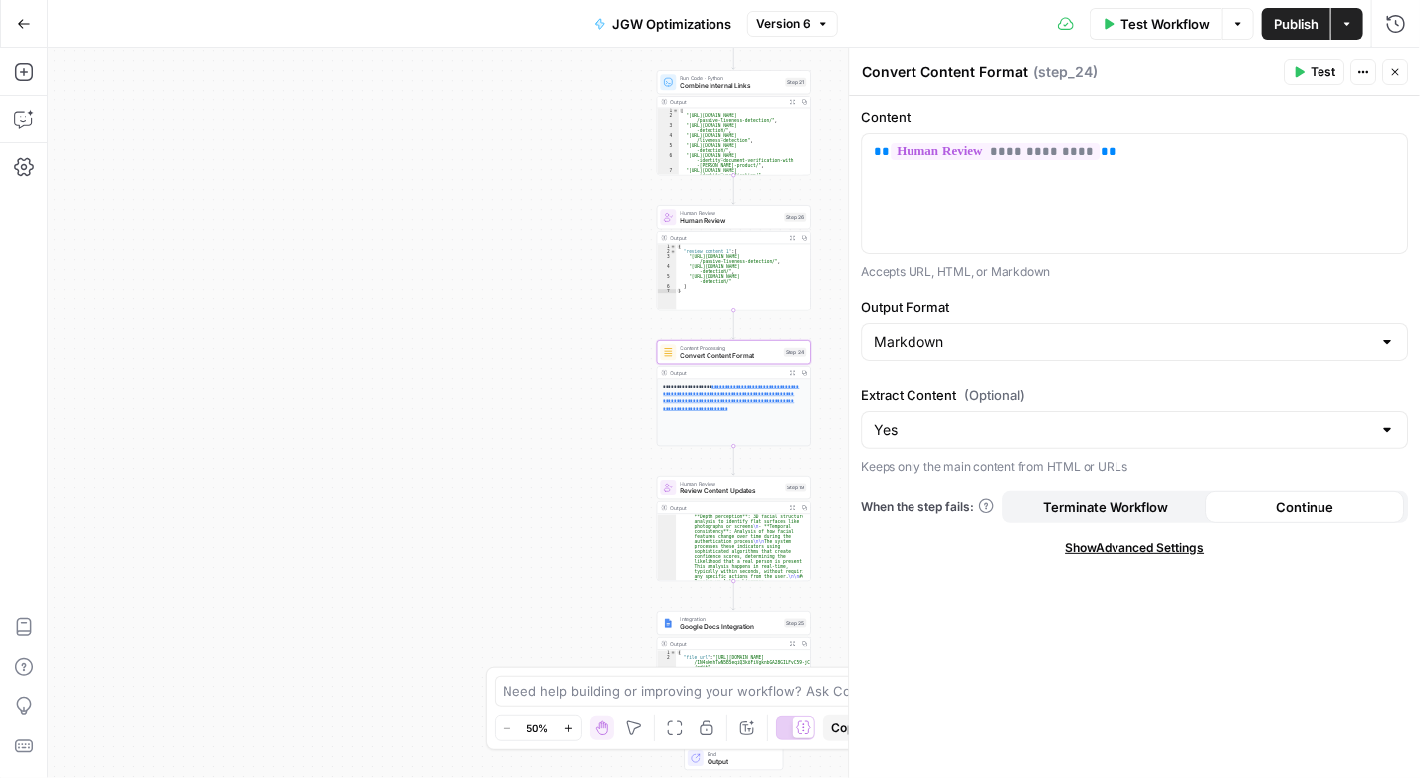
scroll to position [358, 0]
click at [1396, 71] on icon "button" at bounding box center [1395, 72] width 7 height 7
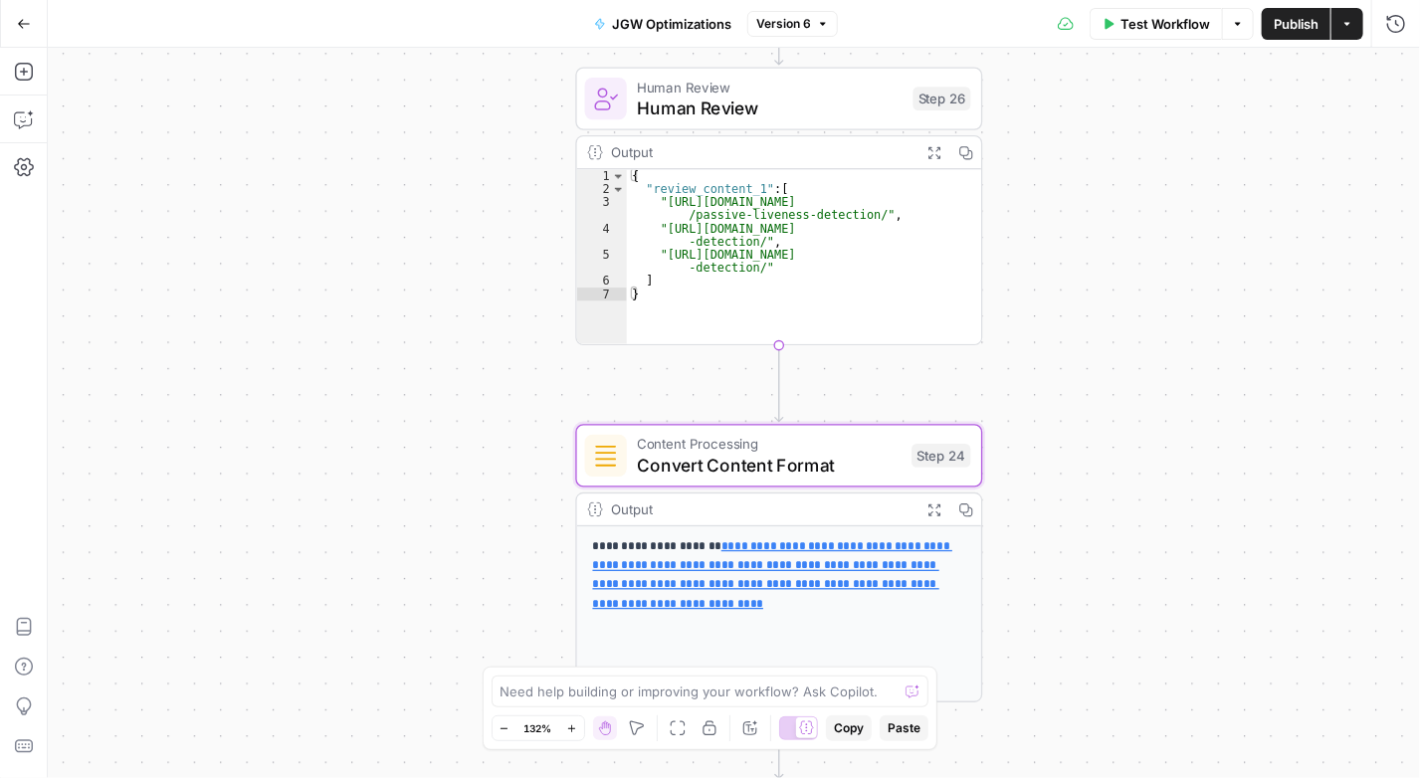
drag, startPoint x: 846, startPoint y: 489, endPoint x: 1146, endPoint y: 652, distance: 341.9
click at [1146, 652] on div "**********" at bounding box center [734, 413] width 1372 height 730
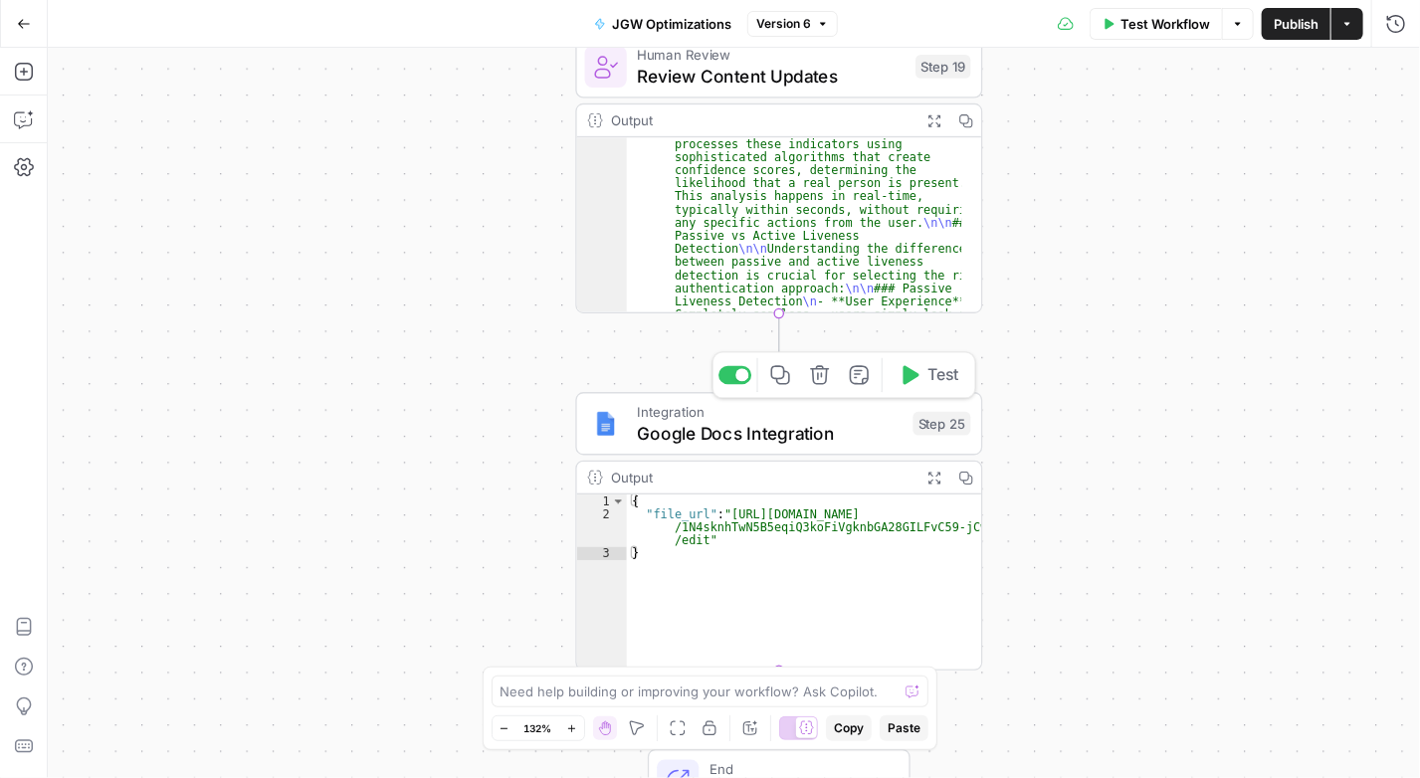
scroll to position [299, 0]
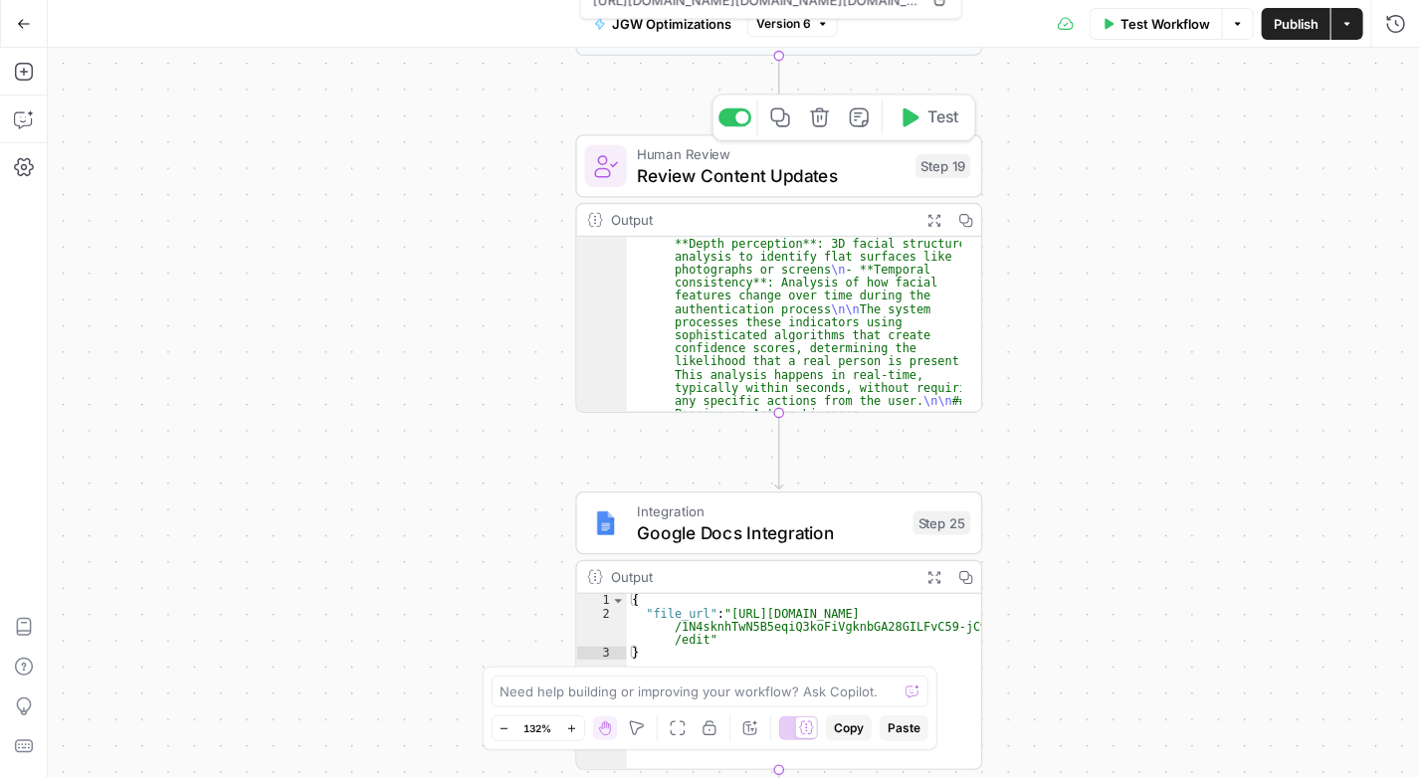
click at [712, 166] on span "Review Content Updates" at bounding box center [771, 175] width 268 height 26
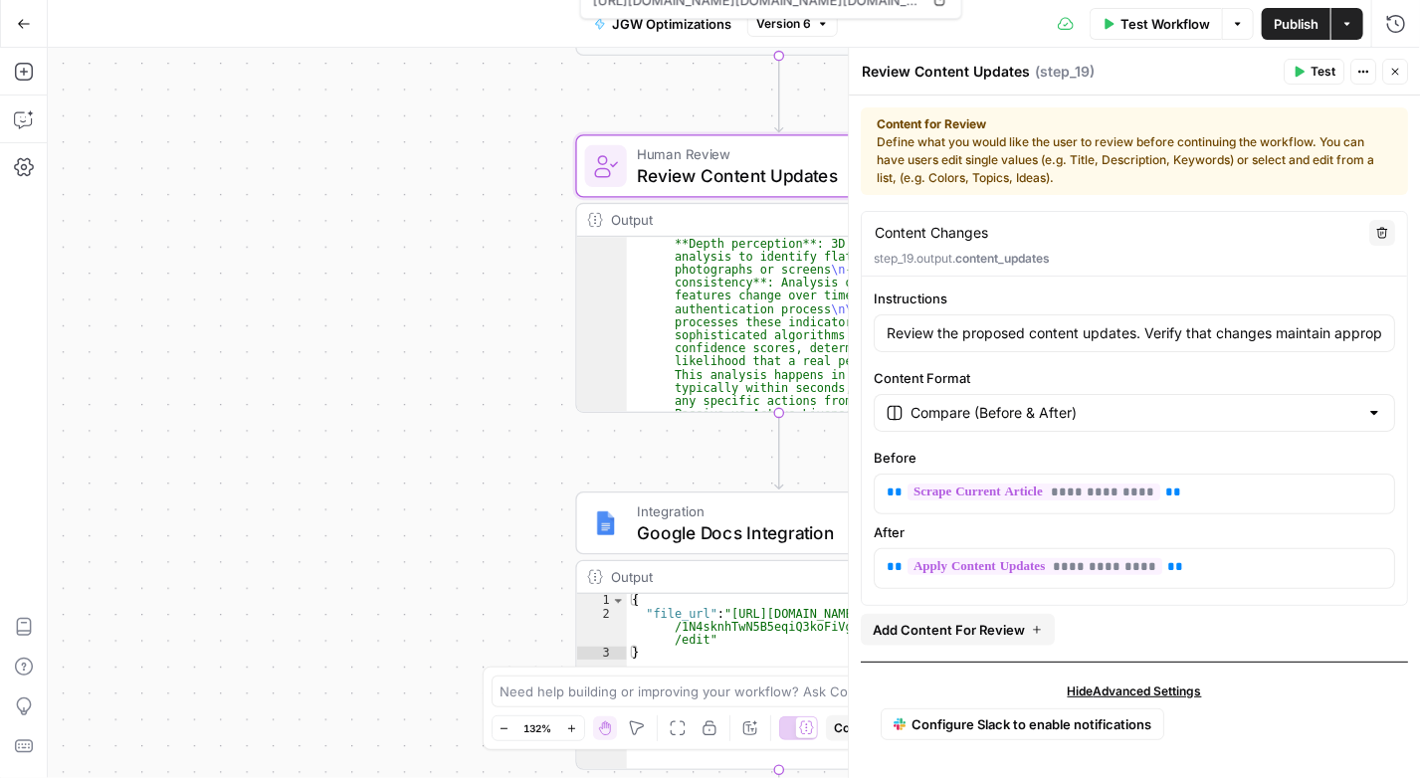
click at [1393, 72] on icon "button" at bounding box center [1395, 72] width 12 height 12
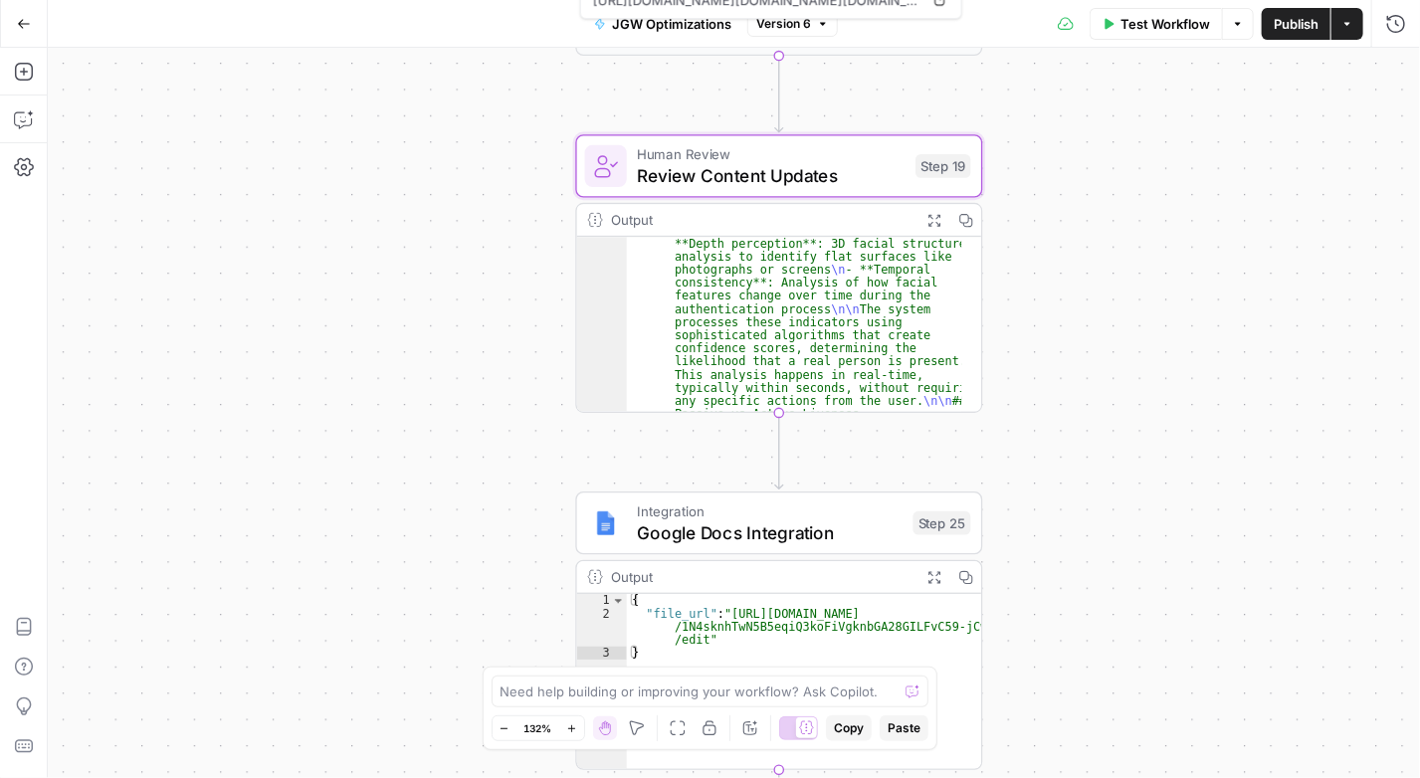
click at [730, 544] on span "Google Docs Integration" at bounding box center [770, 532] width 266 height 26
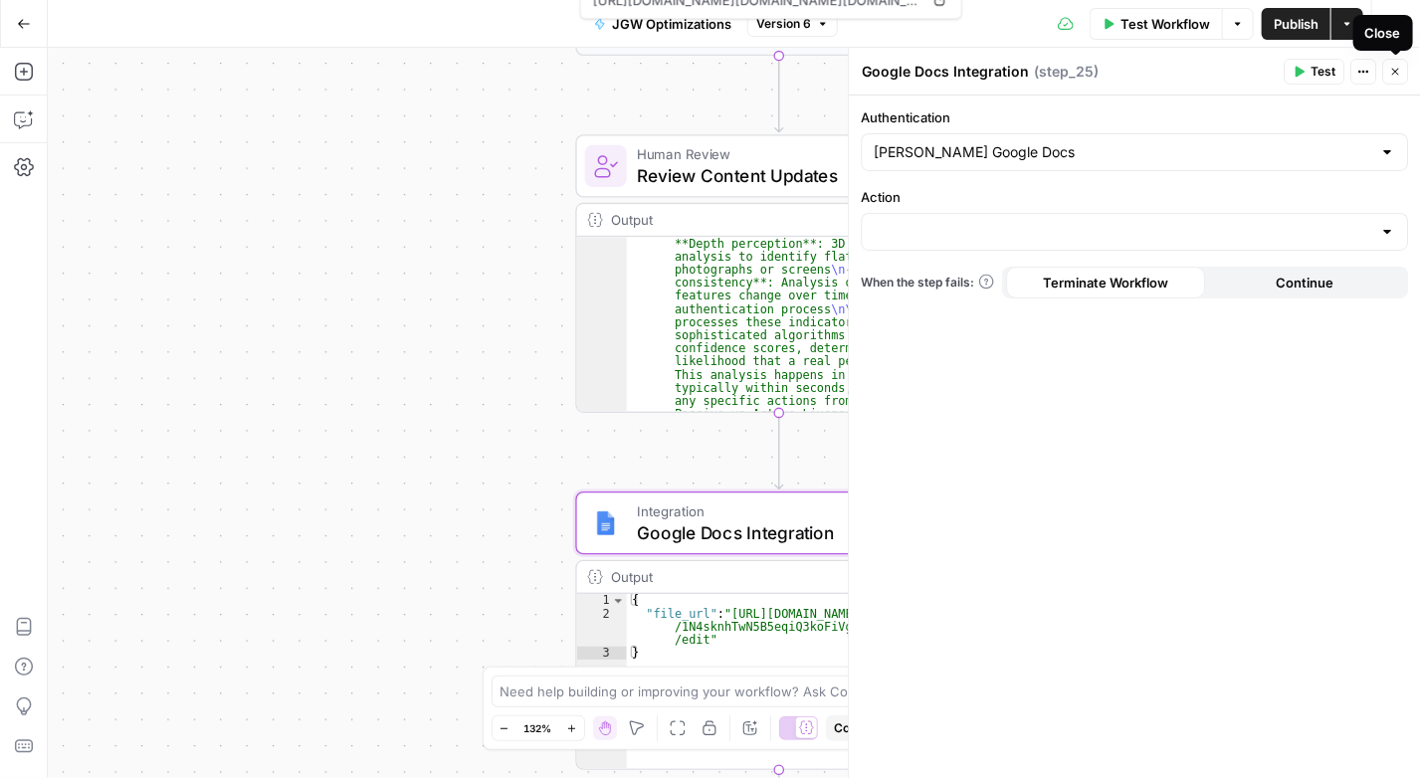
click at [1393, 68] on icon "button" at bounding box center [1395, 72] width 12 height 12
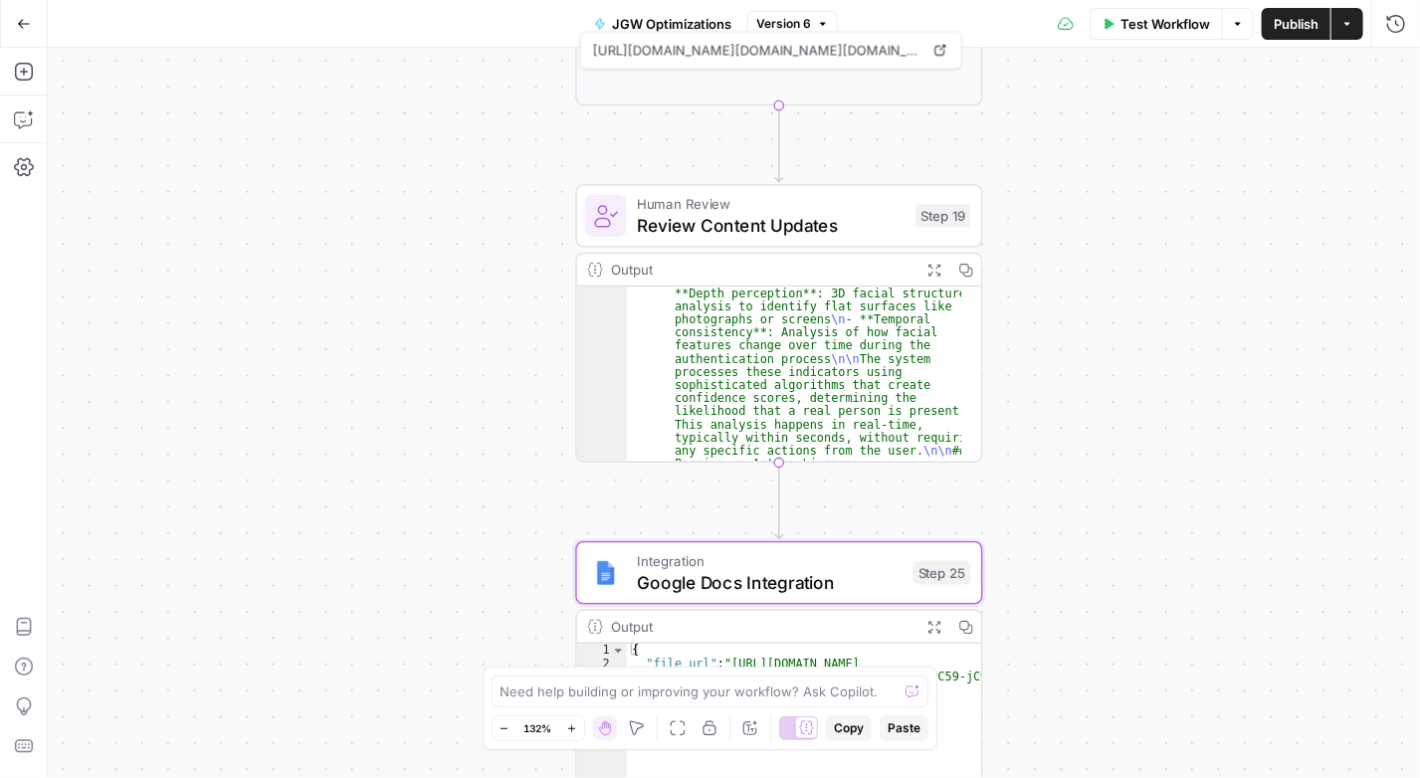
scroll to position [0, 0]
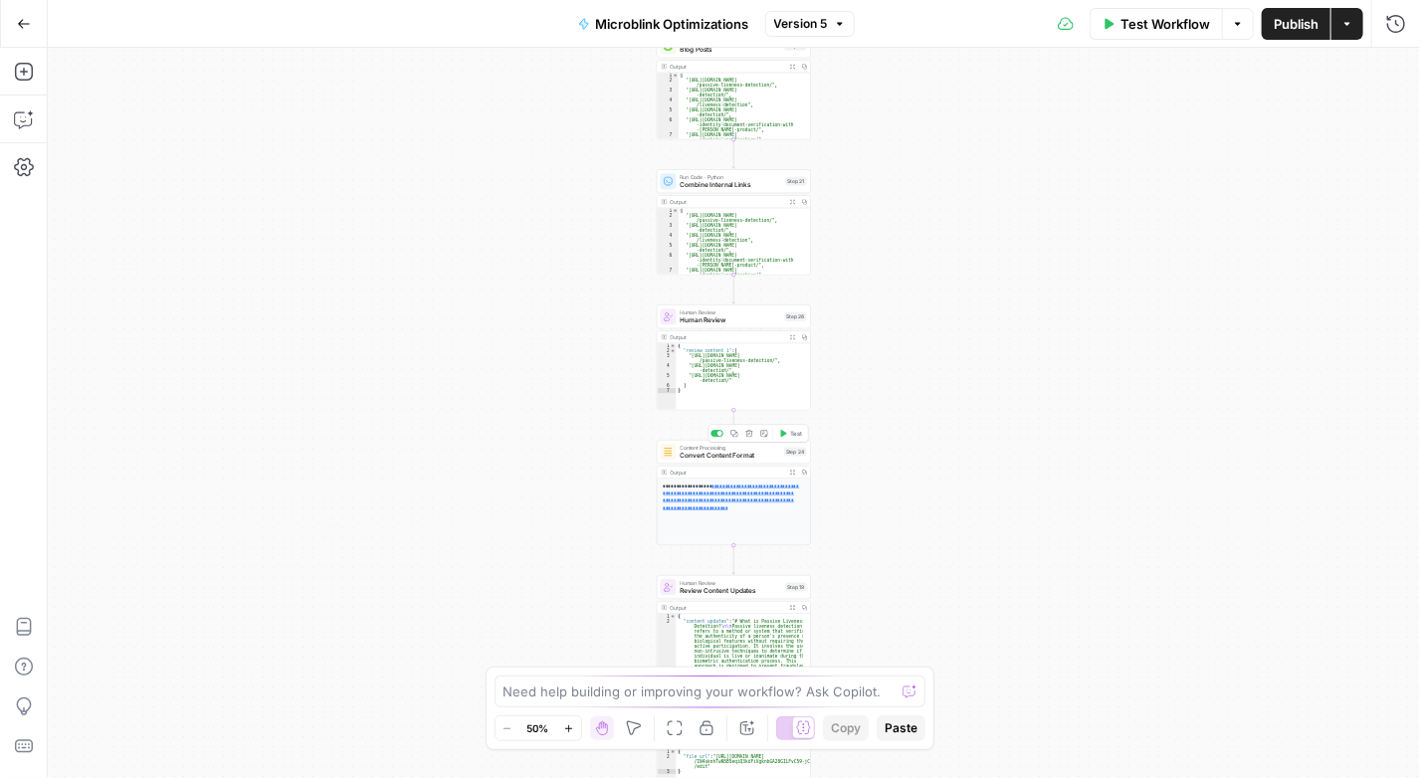
click at [695, 455] on span "Convert Content Format" at bounding box center [731, 456] width 100 height 10
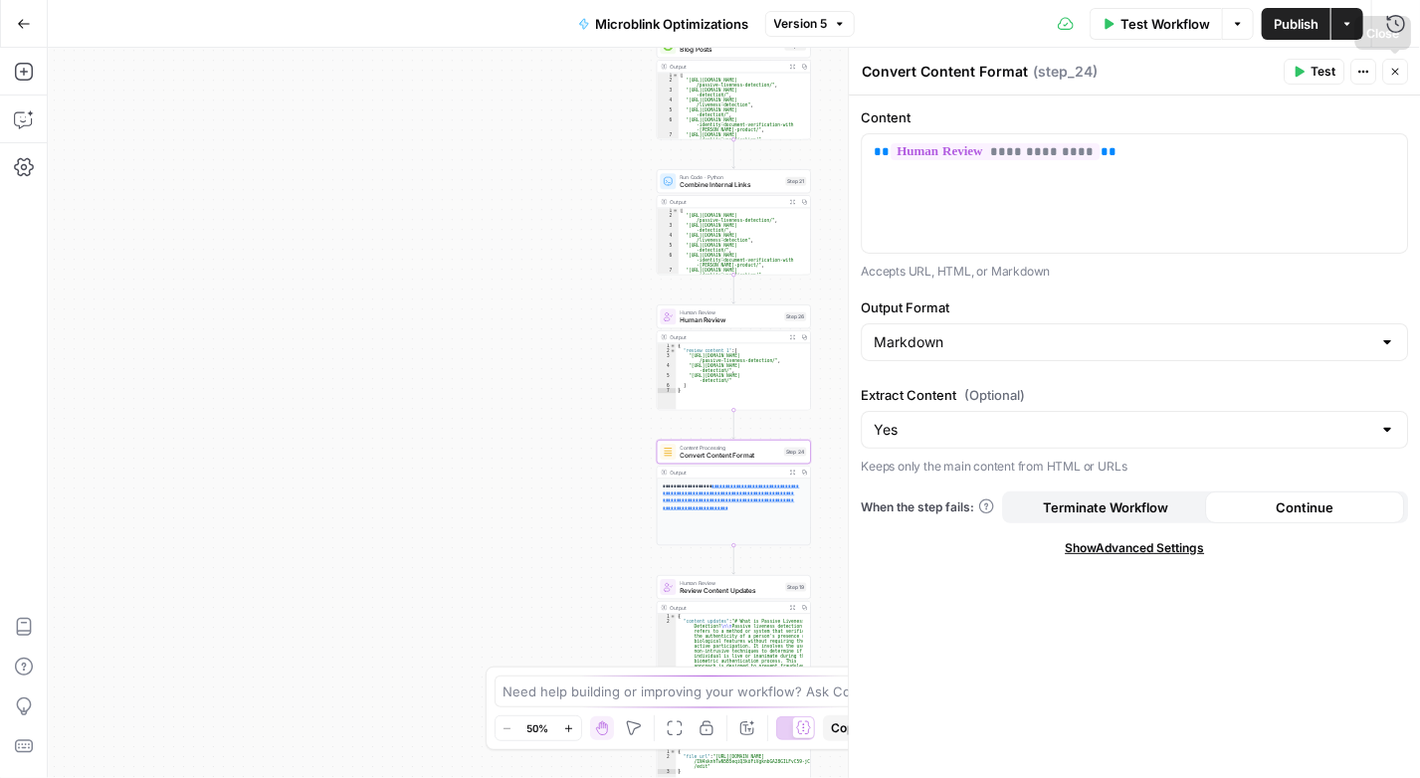
click at [1394, 72] on icon "button" at bounding box center [1395, 72] width 7 height 7
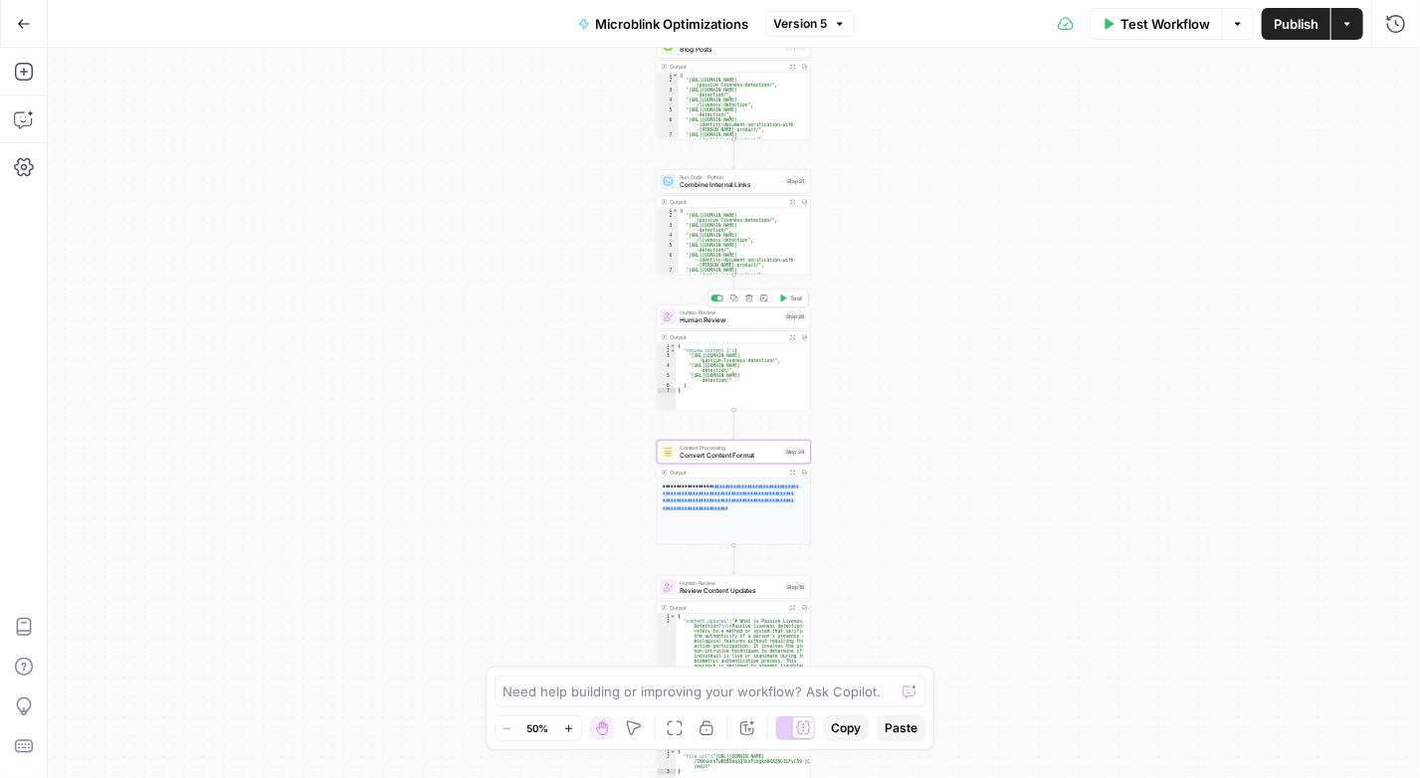
click at [716, 323] on span "Human Review" at bounding box center [731, 320] width 100 height 10
